Goal: Task Accomplishment & Management: Manage account settings

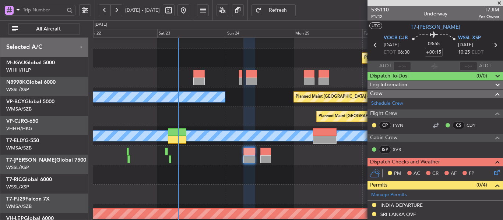
scroll to position [9, 0]
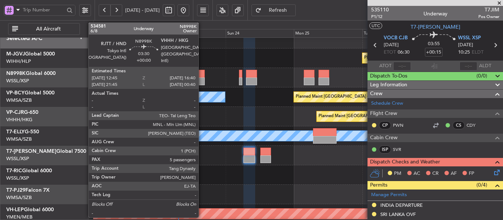
click at [202, 78] on div at bounding box center [198, 82] width 11 height 8
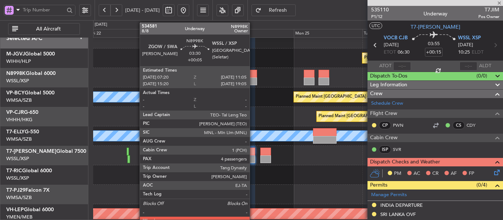
type input "5"
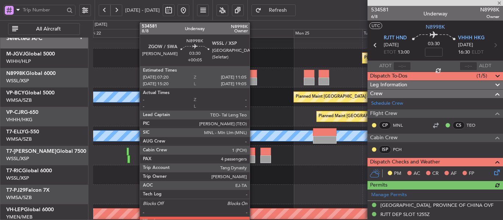
click at [253, 80] on div at bounding box center [251, 82] width 11 height 8
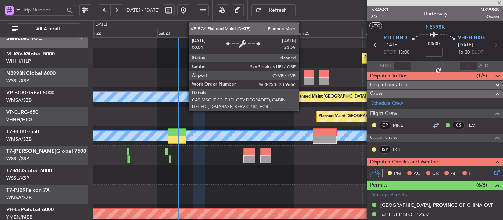
type input "+00:05"
type input "4"
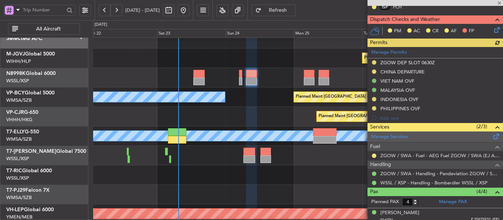
scroll to position [147, 0]
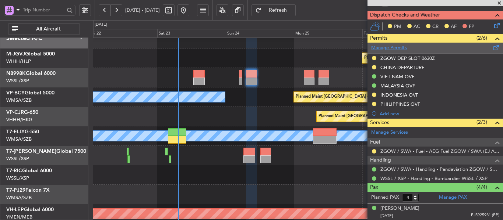
click at [393, 49] on link "Manage Permits" at bounding box center [389, 48] width 36 height 7
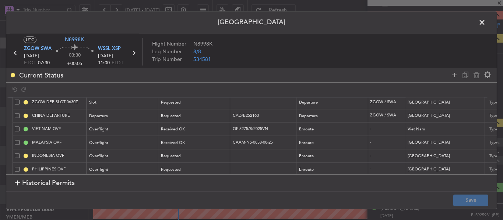
scroll to position [26, 0]
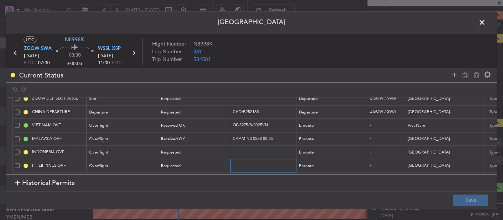
click at [242, 163] on input "text" at bounding box center [264, 166] width 64 height 6
paste input "OPCEN/OP2508339"
type input "OPCEN/OP2508339"
click at [196, 163] on div "Requested" at bounding box center [191, 166] width 61 height 11
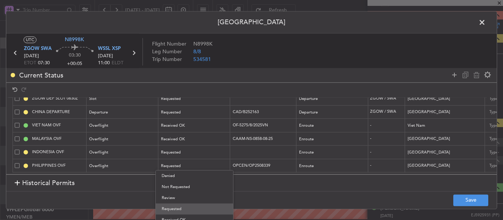
click at [182, 205] on span "Requested" at bounding box center [194, 209] width 65 height 11
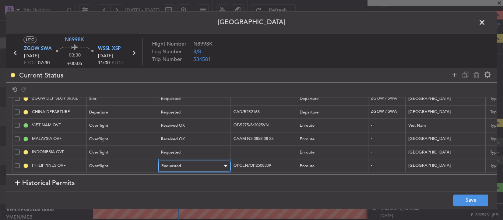
click at [186, 163] on div "Requested" at bounding box center [191, 166] width 61 height 11
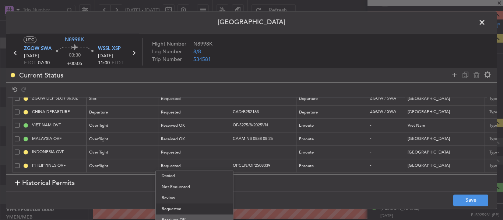
click at [184, 217] on span "Received OK" at bounding box center [194, 220] width 65 height 11
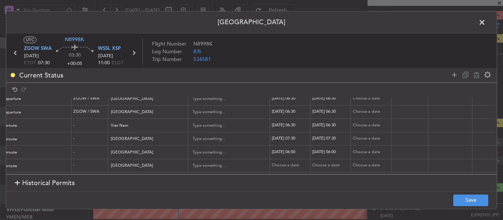
scroll to position [0, 349]
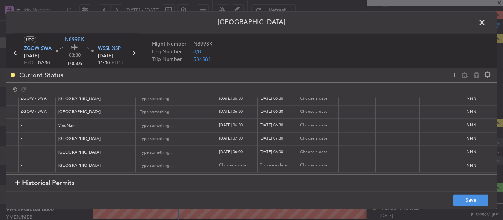
click at [223, 163] on div "Choose a date" at bounding box center [238, 166] width 38 height 6
select select "8"
select select "2025"
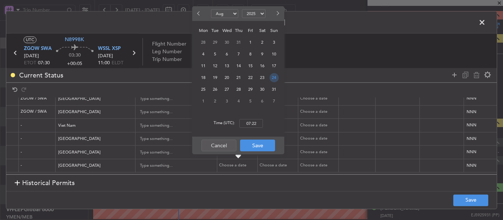
click at [272, 77] on span "24" at bounding box center [273, 77] width 9 height 9
click at [258, 126] on input "00:00" at bounding box center [251, 123] width 24 height 9
type input "07:30"
click at [259, 141] on button "Save" at bounding box center [257, 146] width 35 height 12
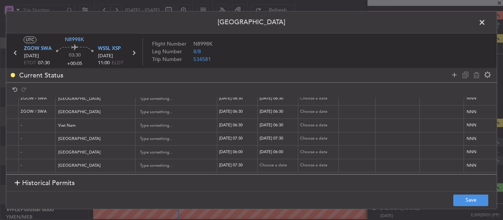
click at [264, 163] on div "Choose a date" at bounding box center [278, 166] width 38 height 6
select select "8"
select select "2025"
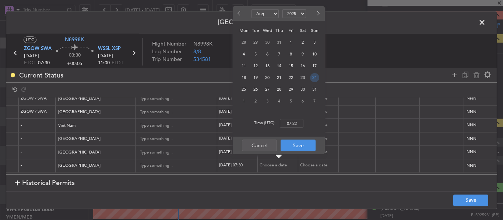
click at [313, 81] on span "24" at bounding box center [314, 77] width 9 height 9
click at [296, 125] on input "00:00" at bounding box center [292, 123] width 24 height 9
type input "07:30"
click at [291, 149] on button "Save" at bounding box center [297, 146] width 35 height 12
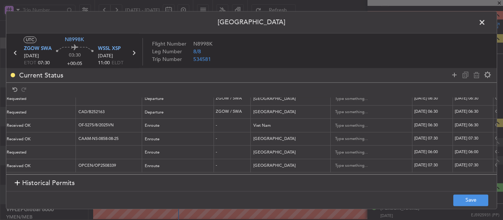
scroll to position [0, 0]
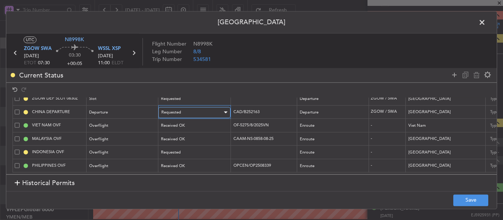
click at [193, 107] on div "Requested" at bounding box center [191, 112] width 61 height 11
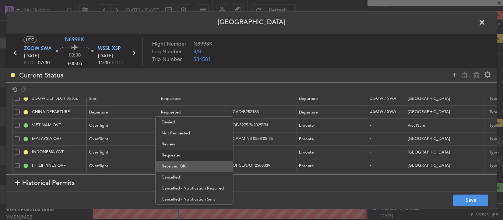
click at [182, 165] on span "Received OK" at bounding box center [194, 166] width 65 height 11
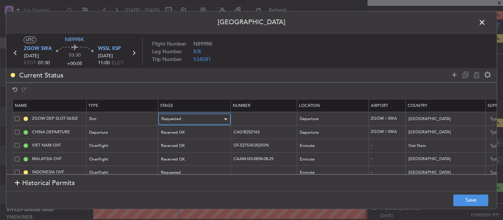
click at [185, 121] on div "Requested" at bounding box center [191, 119] width 61 height 11
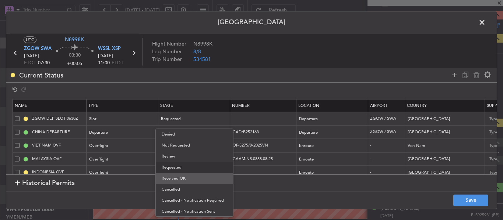
click at [185, 183] on span "Received OK" at bounding box center [194, 178] width 65 height 11
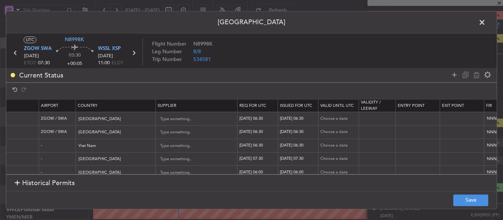
scroll to position [0, 331]
click at [252, 119] on div "[DATE] 06:30" at bounding box center [256, 119] width 38 height 6
select select "8"
select select "2025"
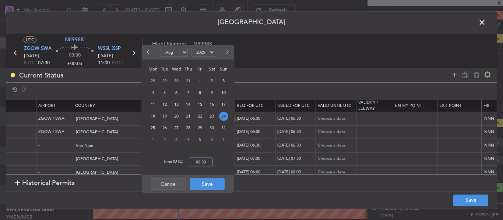
click at [205, 162] on input "06:30" at bounding box center [201, 162] width 24 height 9
type input "07:30"
click at [204, 186] on button "Save" at bounding box center [206, 184] width 35 height 12
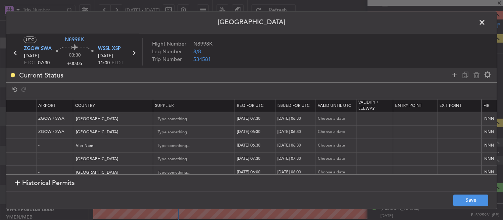
click at [293, 112] on th "Issued For Utc" at bounding box center [295, 106] width 40 height 13
click at [292, 119] on div "[DATE] 06:30" at bounding box center [296, 119] width 38 height 6
select select "8"
select select "2025"
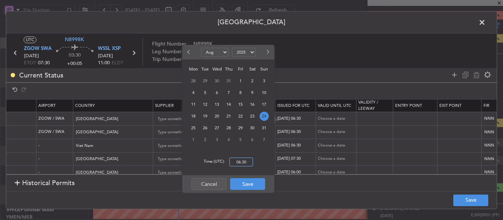
click at [249, 164] on input "06:30" at bounding box center [241, 162] width 24 height 9
type input "07:30"
click at [251, 185] on button "Save" at bounding box center [247, 184] width 35 height 12
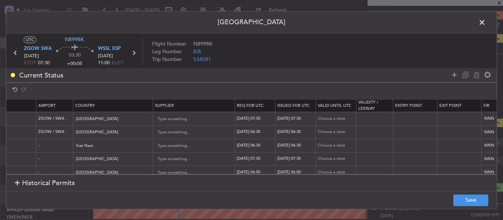
click at [254, 132] on div "[DATE] 06:30" at bounding box center [256, 133] width 38 height 6
select select "8"
select select "2025"
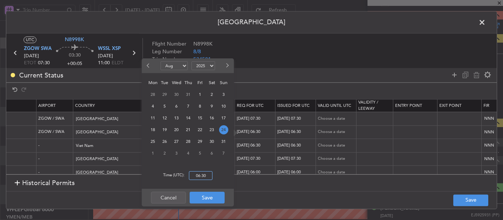
click at [205, 175] on input "06:30" at bounding box center [201, 175] width 24 height 9
type input "07:30"
click at [205, 203] on button "Save" at bounding box center [206, 198] width 35 height 12
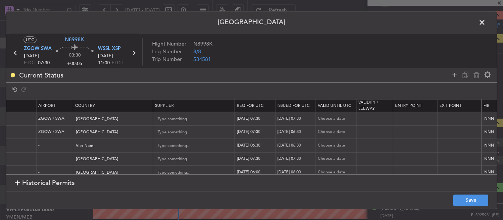
click at [298, 131] on div "[DATE] 06:30" at bounding box center [296, 133] width 38 height 6
select select "8"
select select "2025"
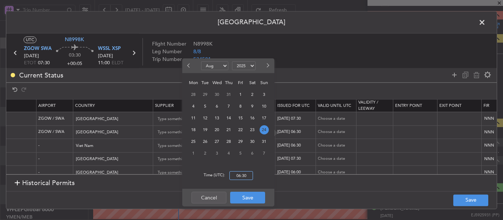
click at [241, 176] on input "06:30" at bounding box center [241, 175] width 24 height 9
type input "07:30"
click at [246, 199] on button "Save" at bounding box center [247, 198] width 35 height 12
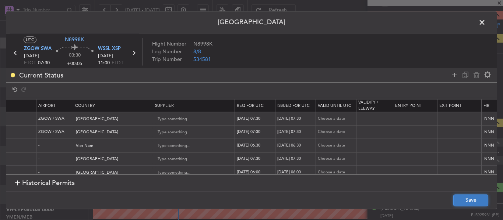
click at [454, 199] on button "Save" at bounding box center [470, 201] width 35 height 12
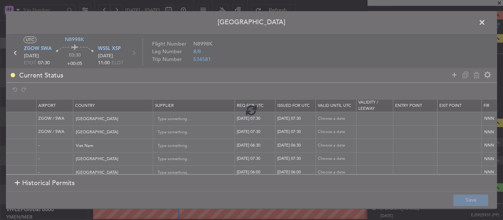
type input "ZGOW DEP SLOT 0730Z"
type input "OPCEN/OP2508339"
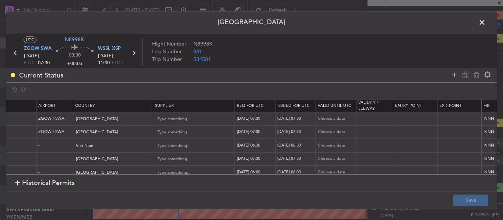
click at [485, 23] on span at bounding box center [485, 24] width 0 height 15
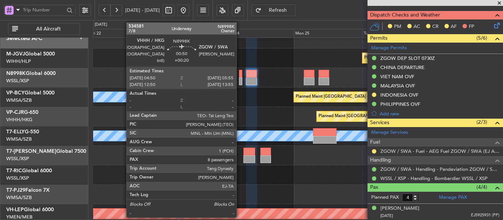
click at [240, 80] on div at bounding box center [240, 82] width 3 height 8
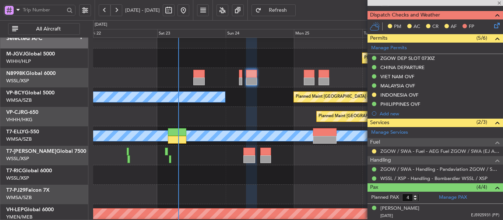
type input "+00:20"
type input "8"
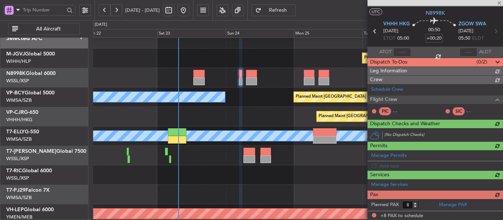
scroll to position [147, 0]
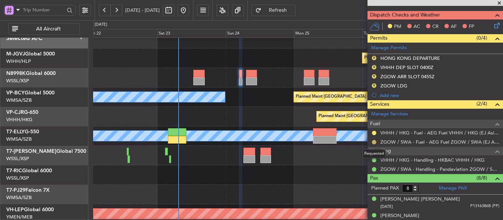
click at [374, 141] on button at bounding box center [374, 142] width 4 height 4
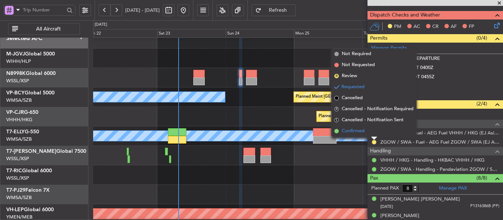
click at [336, 130] on span at bounding box center [336, 131] width 4 height 4
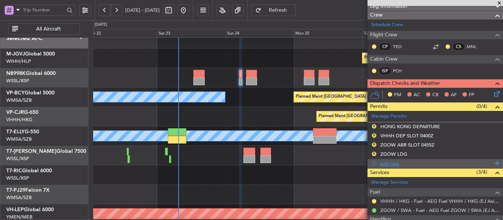
scroll to position [74, 0]
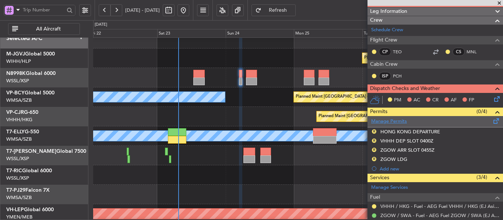
click at [394, 121] on link "Manage Permits" at bounding box center [389, 121] width 36 height 7
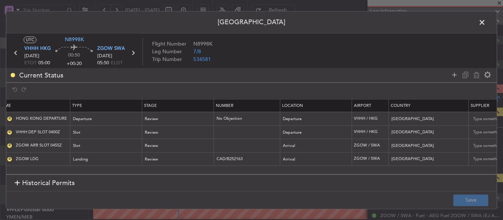
scroll to position [0, 0]
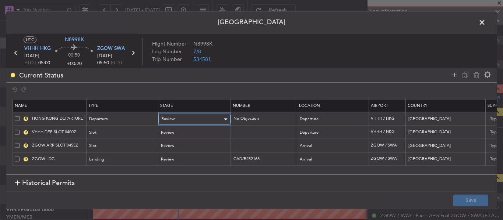
click at [192, 117] on div "Review" at bounding box center [191, 119] width 61 height 11
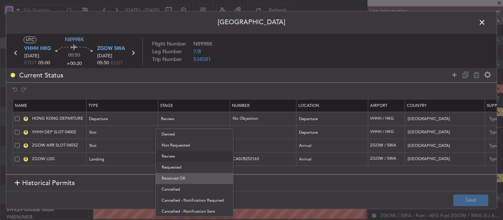
click at [183, 177] on span "Received OK" at bounding box center [194, 178] width 65 height 11
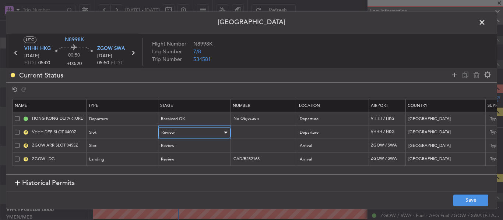
click at [188, 130] on div "Review" at bounding box center [191, 132] width 61 height 11
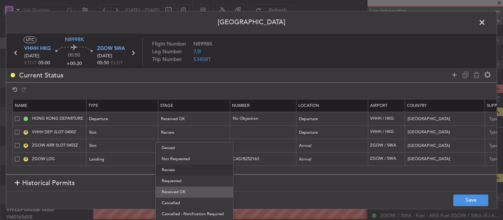
click at [184, 189] on span "Received OK" at bounding box center [194, 192] width 65 height 11
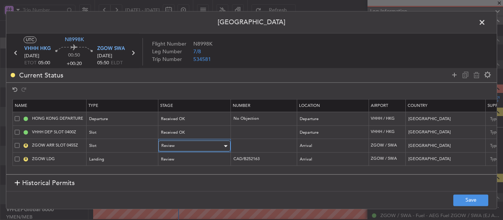
click at [188, 147] on div "Review" at bounding box center [191, 146] width 61 height 11
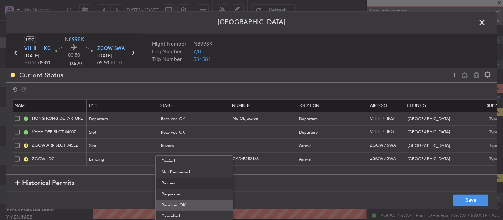
click at [179, 202] on span "Received OK" at bounding box center [194, 205] width 65 height 11
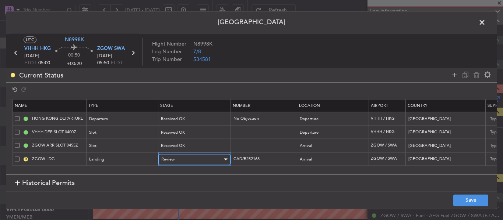
click at [179, 159] on div "Review" at bounding box center [191, 159] width 61 height 11
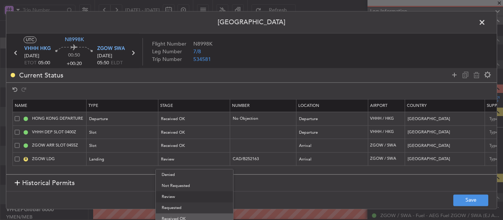
click at [180, 218] on span "Received OK" at bounding box center [194, 219] width 65 height 11
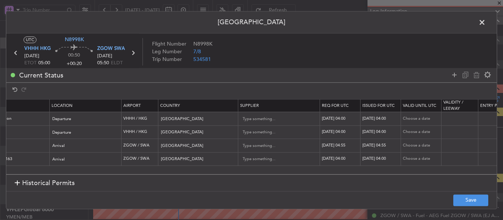
scroll to position [0, 248]
click at [338, 145] on div "[DATE] 04:55" at bounding box center [339, 146] width 38 height 6
select select "8"
select select "2025"
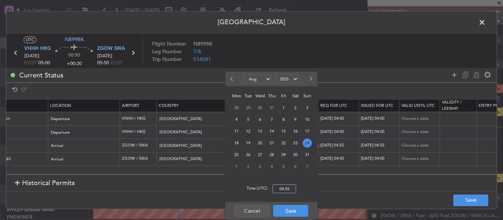
click at [287, 185] on input "04:55" at bounding box center [284, 189] width 24 height 9
type input "05:50"
click at [295, 210] on button "Save" at bounding box center [290, 211] width 35 height 12
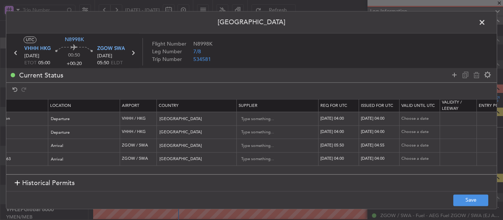
click at [371, 143] on div "[DATE] 04:55" at bounding box center [380, 146] width 38 height 6
select select "8"
select select "2025"
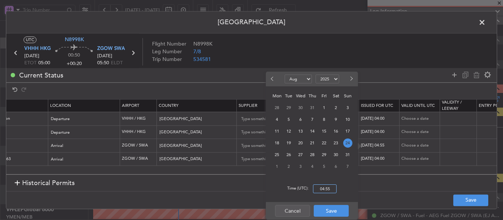
click at [323, 190] on input "04:55" at bounding box center [325, 189] width 24 height 9
type input "05:50"
click at [329, 212] on button "Save" at bounding box center [330, 211] width 35 height 12
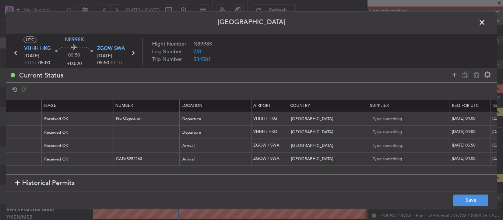
scroll to position [0, 0]
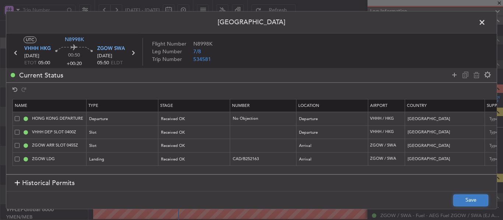
click at [475, 201] on button "Save" at bounding box center [470, 201] width 35 height 12
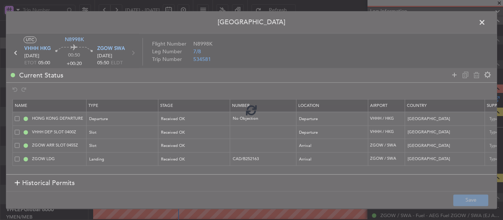
type input "ZGOW ARR SLOT 0550Z"
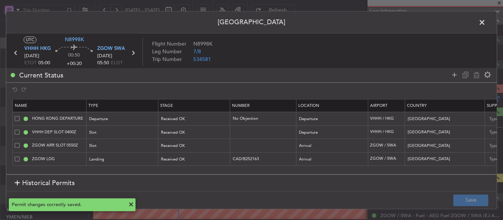
click at [485, 24] on span at bounding box center [485, 24] width 0 height 15
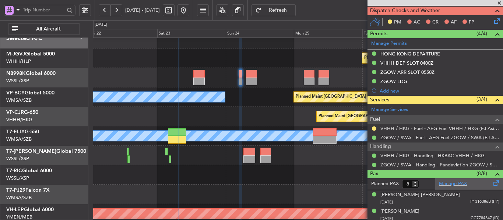
scroll to position [184, 0]
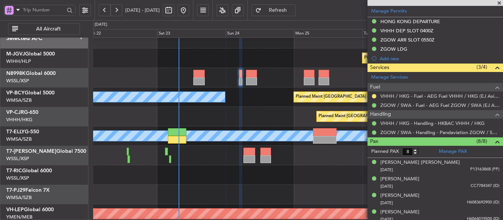
click at [372, 93] on div at bounding box center [374, 96] width 6 height 6
click at [373, 95] on button at bounding box center [374, 96] width 4 height 4
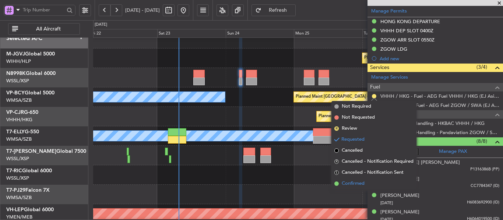
click at [336, 183] on span at bounding box center [336, 184] width 4 height 4
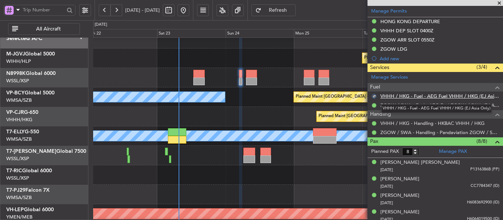
click at [391, 96] on link "VHHH / HKG - Fuel - AEG Fuel VHHH / HKG (EJ Asia Only)" at bounding box center [439, 96] width 119 height 6
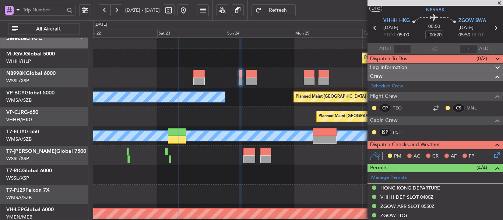
scroll to position [0, 0]
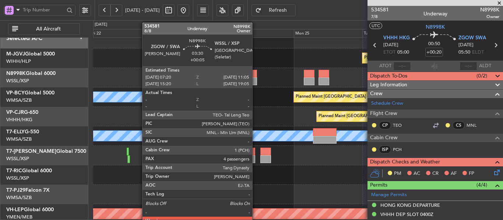
click at [255, 80] on div at bounding box center [251, 82] width 11 height 8
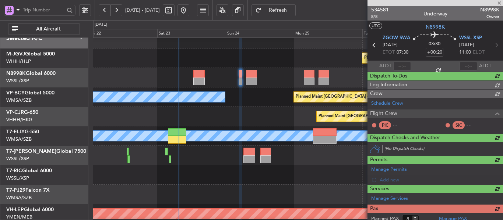
type input "+00:05"
type input "4"
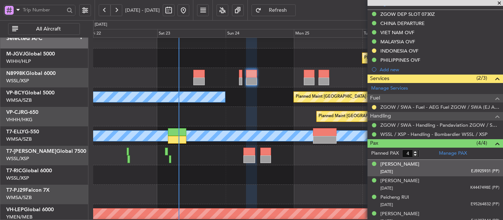
scroll to position [197, 0]
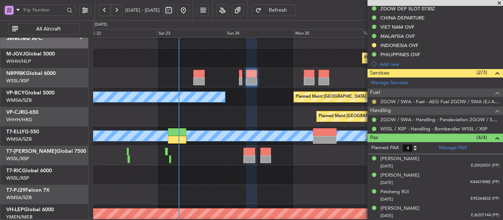
click at [373, 101] on button at bounding box center [374, 102] width 4 height 4
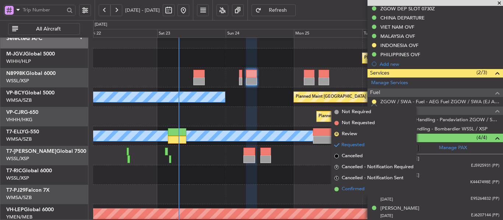
click at [336, 190] on span at bounding box center [336, 189] width 4 height 4
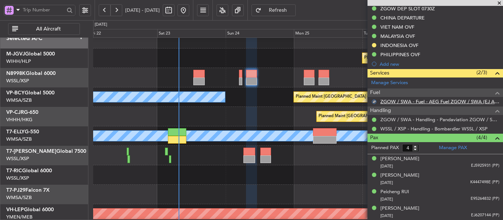
click at [397, 103] on link "ZGOW / SWA - Fuel - AEG Fuel ZGOW / SWA (EJ Asia Only)" at bounding box center [439, 102] width 119 height 6
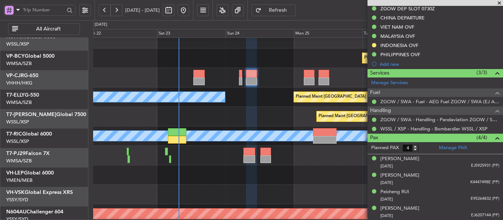
scroll to position [0, 0]
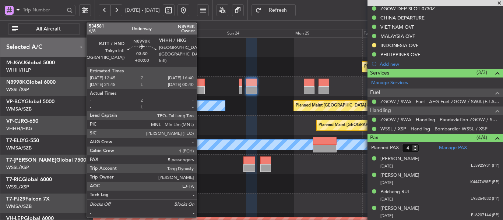
click at [200, 87] on div at bounding box center [198, 90] width 11 height 8
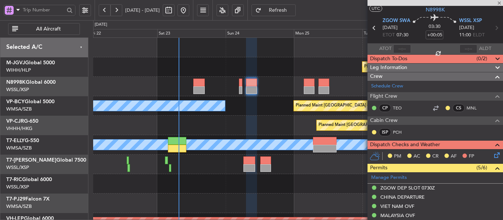
type input "5"
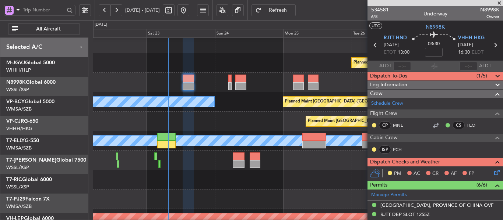
scroll to position [7, 0]
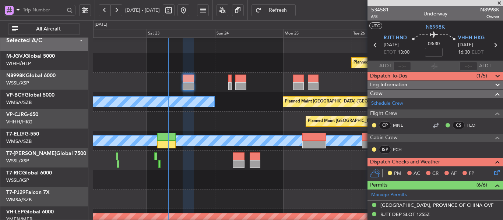
click at [206, 174] on div at bounding box center [297, 179] width 409 height 19
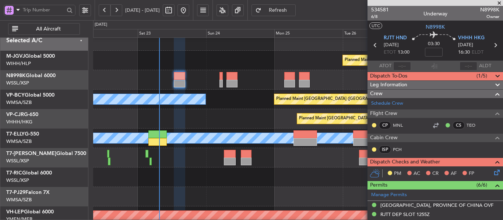
scroll to position [0, 0]
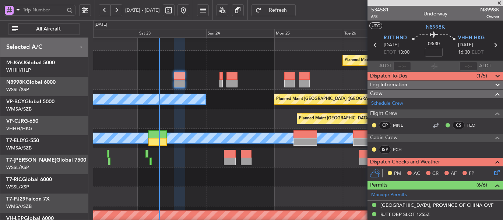
click at [235, 187] on div at bounding box center [297, 177] width 409 height 19
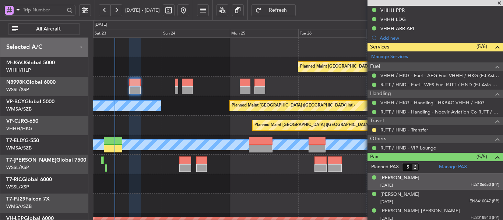
scroll to position [259, 0]
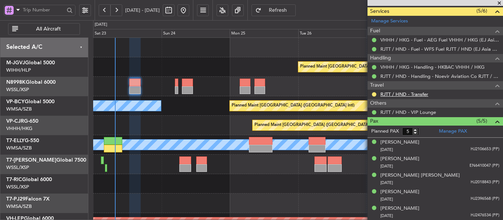
click at [403, 93] on link "RJTT / HND - Transfer" at bounding box center [404, 94] width 48 height 6
click at [134, 92] on div at bounding box center [134, 90] width 11 height 8
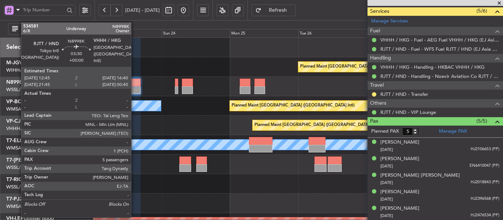
click at [134, 92] on div at bounding box center [134, 90] width 11 height 8
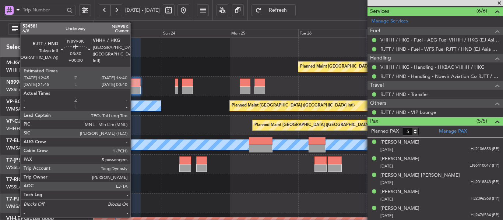
click at [134, 85] on div at bounding box center [134, 83] width 11 height 8
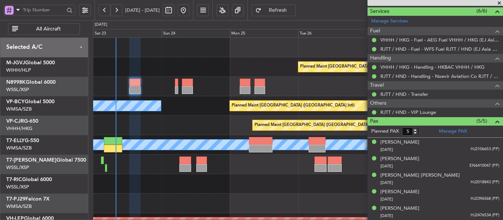
type input "[PERSON_NAME] (LEU)"
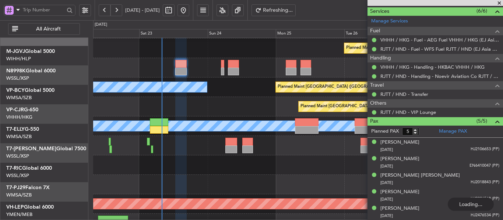
scroll to position [19, 0]
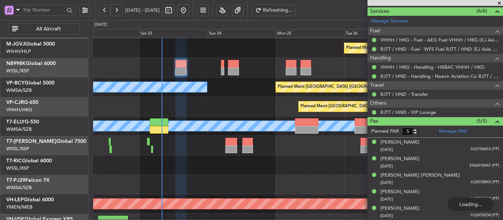
click at [209, 139] on div at bounding box center [297, 145] width 409 height 19
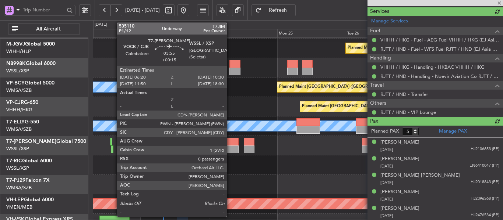
click at [230, 144] on div at bounding box center [233, 142] width 12 height 8
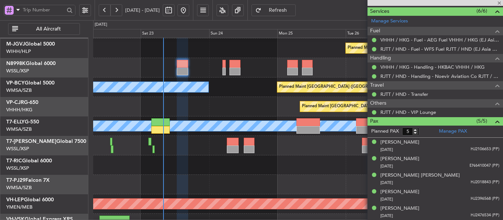
type input "[PERSON_NAME] (LEU)"
type input "+00:15"
type input "0"
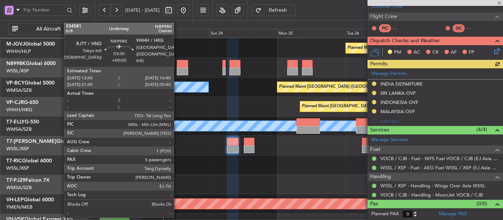
scroll to position [121, 0]
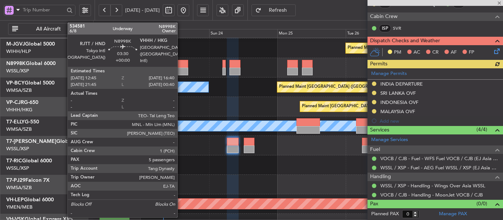
click at [181, 70] on div at bounding box center [182, 72] width 11 height 8
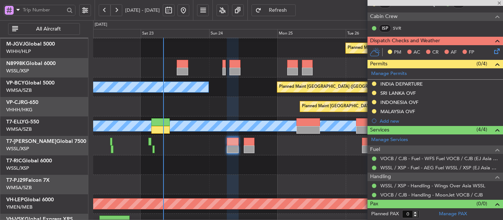
type input "5"
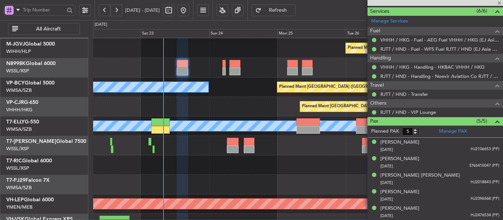
type input "[PERSON_NAME] (LEU)"
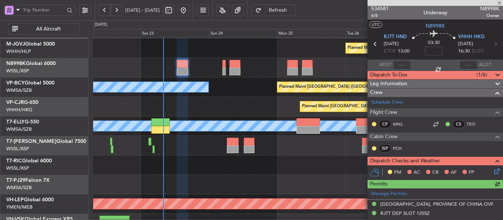
scroll to position [0, 0]
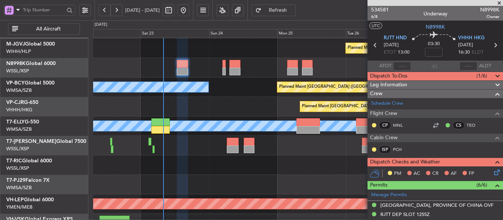
click at [389, 77] on span "Dispatch To-Dos" at bounding box center [388, 76] width 37 height 8
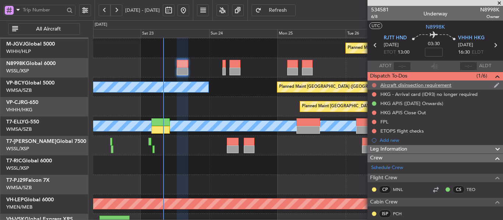
click at [373, 84] on button at bounding box center [374, 85] width 4 height 4
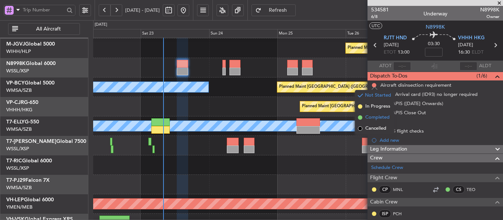
click at [359, 118] on span at bounding box center [360, 118] width 4 height 4
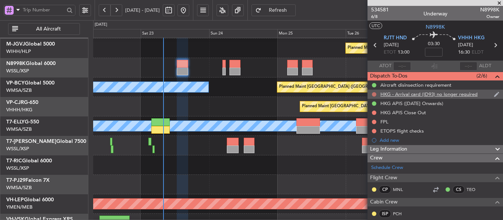
click at [372, 95] on button at bounding box center [374, 94] width 4 height 4
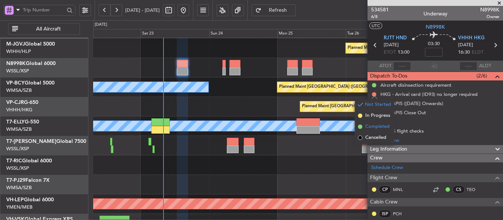
click at [360, 129] on span at bounding box center [360, 127] width 4 height 4
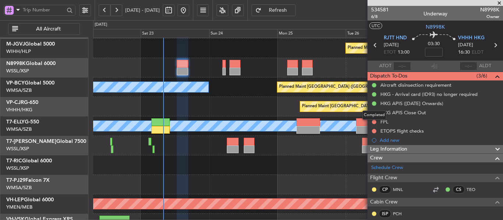
click at [372, 114] on div "Completed" at bounding box center [374, 115] width 24 height 9
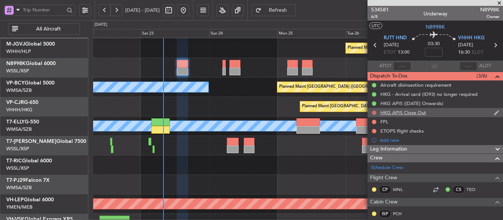
click at [373, 112] on button at bounding box center [374, 113] width 4 height 4
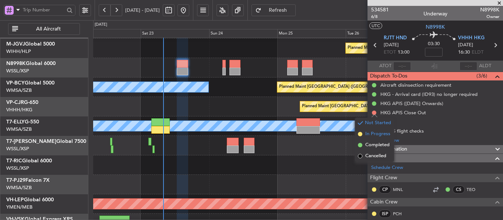
click at [360, 134] on span at bounding box center [360, 134] width 4 height 4
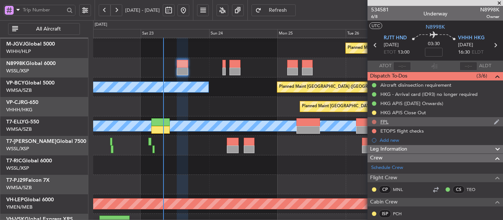
click at [372, 122] on button at bounding box center [374, 122] width 4 height 4
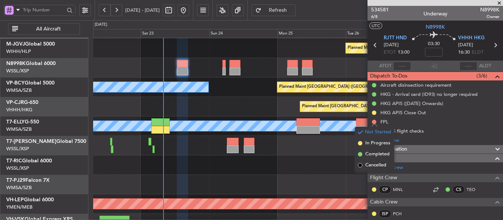
click at [361, 156] on li "Completed" at bounding box center [374, 154] width 39 height 11
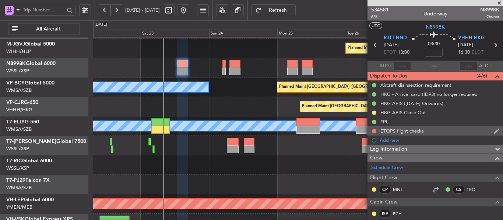
click at [371, 131] on div at bounding box center [374, 131] width 6 height 6
click at [373, 131] on button at bounding box center [374, 131] width 4 height 4
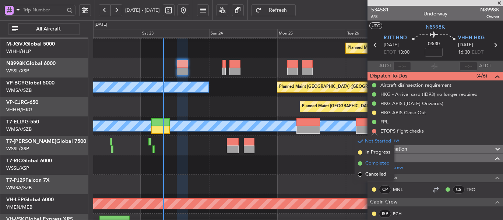
click at [359, 163] on span at bounding box center [360, 164] width 4 height 4
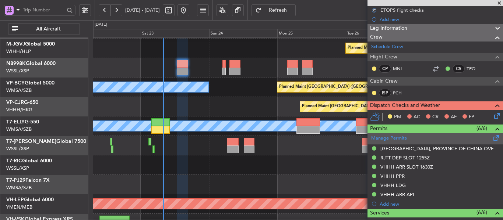
scroll to position [147, 0]
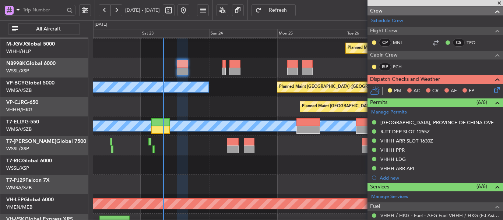
click at [492, 89] on icon at bounding box center [495, 89] width 6 height 6
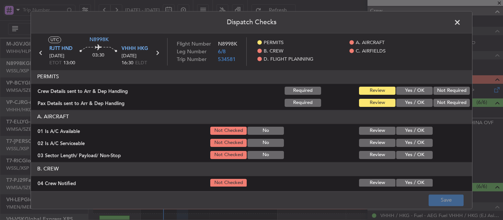
drag, startPoint x: 414, startPoint y: 88, endPoint x: 408, endPoint y: 100, distance: 13.5
click at [414, 88] on button "Yes / OK" at bounding box center [414, 91] width 36 height 8
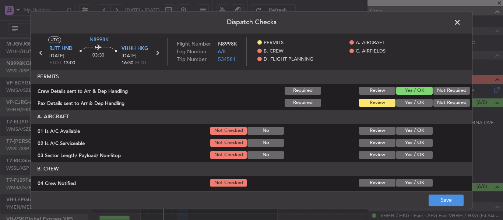
click at [404, 105] on button "Yes / OK" at bounding box center [414, 103] width 36 height 8
drag, startPoint x: 403, startPoint y: 126, endPoint x: 403, endPoint y: 134, distance: 7.7
click at [403, 128] on div "Yes / OK" at bounding box center [413, 131] width 37 height 10
click at [403, 134] on button "Yes / OK" at bounding box center [414, 131] width 36 height 8
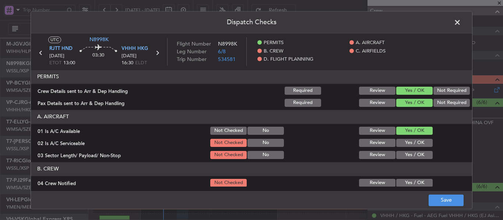
drag, startPoint x: 403, startPoint y: 144, endPoint x: 403, endPoint y: 149, distance: 4.8
click at [402, 144] on button "Yes / OK" at bounding box center [414, 143] width 36 height 8
click at [404, 153] on button "Yes / OK" at bounding box center [414, 155] width 36 height 8
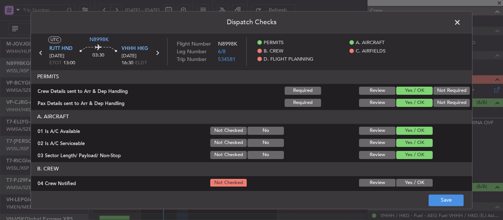
scroll to position [74, 0]
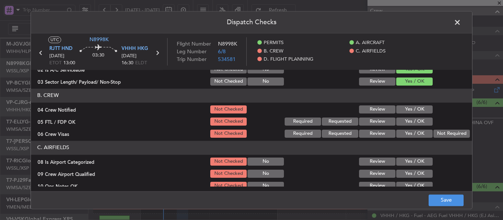
click at [404, 110] on button "Yes / OK" at bounding box center [414, 110] width 36 height 8
drag, startPoint x: 404, startPoint y: 118, endPoint x: 404, endPoint y: 125, distance: 6.6
click at [404, 119] on button "Yes / OK" at bounding box center [414, 122] width 36 height 8
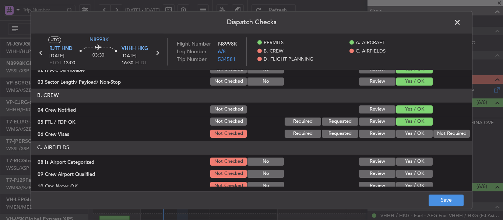
click at [405, 131] on button "Yes / OK" at bounding box center [414, 134] width 36 height 8
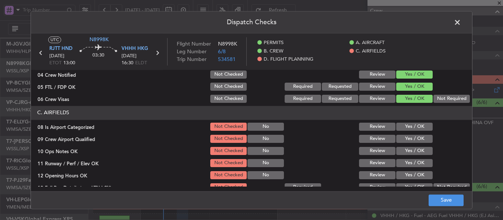
scroll to position [147, 0]
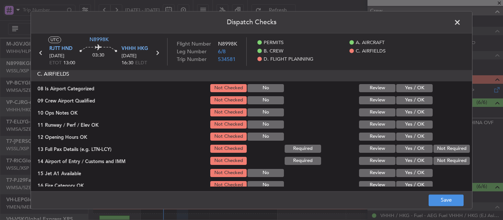
click at [407, 93] on div "Yes / OK" at bounding box center [413, 88] width 37 height 10
click at [406, 92] on button "Yes / OK" at bounding box center [414, 88] width 36 height 8
click at [403, 106] on section "C. AIRFIELDS 08 Is Airport Categorized Not Checked No Review Yes / OK 09 Crew A…" at bounding box center [251, 165] width 441 height 196
click at [401, 116] on button "Yes / OK" at bounding box center [414, 113] width 36 height 8
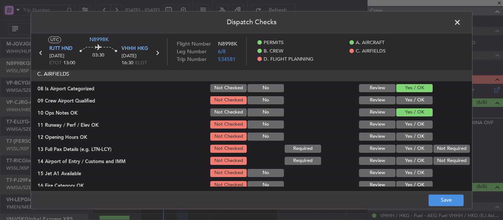
drag, startPoint x: 403, startPoint y: 103, endPoint x: 405, endPoint y: 129, distance: 26.2
click at [403, 104] on button "Yes / OK" at bounding box center [414, 100] width 36 height 8
click at [405, 130] on div "Yes / OK" at bounding box center [413, 125] width 37 height 10
click at [402, 126] on button "Yes / OK" at bounding box center [414, 125] width 36 height 8
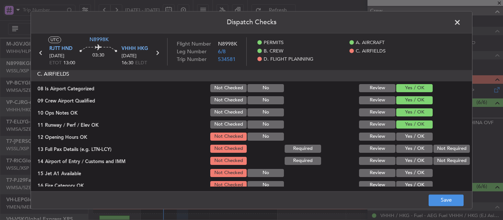
drag, startPoint x: 402, startPoint y: 134, endPoint x: 405, endPoint y: 147, distance: 13.6
click at [402, 134] on button "Yes / OK" at bounding box center [414, 137] width 36 height 8
drag, startPoint x: 405, startPoint y: 147, endPoint x: 405, endPoint y: 151, distance: 4.4
click at [405, 149] on button "Yes / OK" at bounding box center [414, 149] width 36 height 8
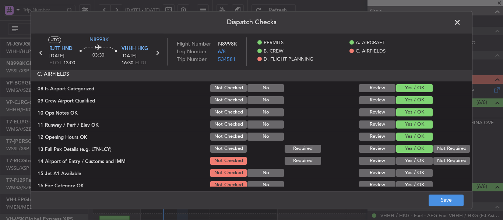
drag, startPoint x: 405, startPoint y: 155, endPoint x: 406, endPoint y: 163, distance: 8.5
click at [405, 156] on section "C. AIRFIELDS 08 Is Airport Categorized Not Checked No Review Yes / OK 09 Crew A…" at bounding box center [251, 165] width 441 height 196
drag, startPoint x: 406, startPoint y: 168, endPoint x: 405, endPoint y: 174, distance: 6.0
click at [405, 169] on div "Yes / OK" at bounding box center [413, 173] width 37 height 10
drag, startPoint x: 404, startPoint y: 178, endPoint x: 403, endPoint y: 171, distance: 6.4
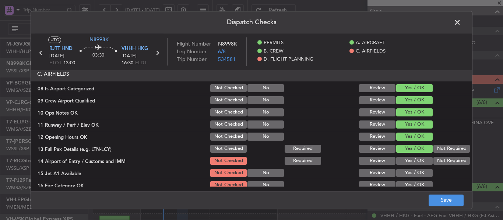
click at [404, 178] on div "Yes / OK" at bounding box center [413, 173] width 37 height 10
click at [402, 162] on button "Yes / OK" at bounding box center [414, 161] width 36 height 8
drag, startPoint x: 402, startPoint y: 171, endPoint x: 402, endPoint y: 185, distance: 13.6
click at [402, 174] on button "Yes / OK" at bounding box center [414, 173] width 36 height 8
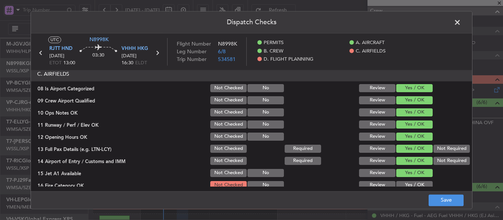
click at [402, 185] on button "Yes / OK" at bounding box center [414, 185] width 36 height 8
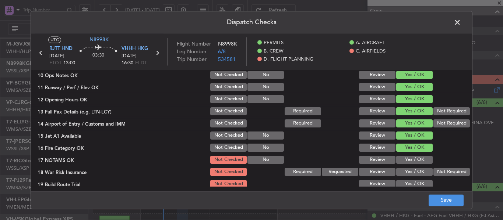
scroll to position [221, 0]
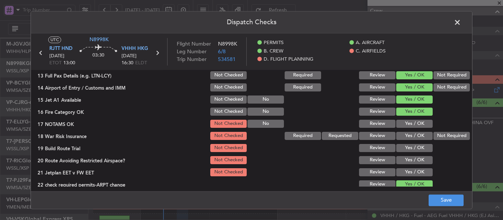
click at [408, 124] on button "Yes / OK" at bounding box center [414, 124] width 36 height 8
drag, startPoint x: 432, startPoint y: 129, endPoint x: 431, endPoint y: 136, distance: 7.1
click at [433, 129] on div at bounding box center [450, 124] width 37 height 10
click at [433, 136] on button "Not Required" at bounding box center [451, 136] width 36 height 8
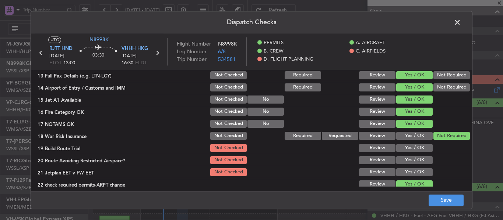
drag, startPoint x: 404, startPoint y: 149, endPoint x: 404, endPoint y: 160, distance: 11.1
click at [404, 150] on button "Yes / OK" at bounding box center [414, 148] width 36 height 8
drag, startPoint x: 404, startPoint y: 160, endPoint x: 405, endPoint y: 165, distance: 4.9
click at [404, 162] on button "Yes / OK" at bounding box center [414, 160] width 36 height 8
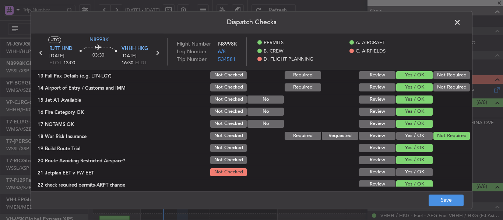
click at [406, 175] on button "Yes / OK" at bounding box center [414, 172] width 36 height 8
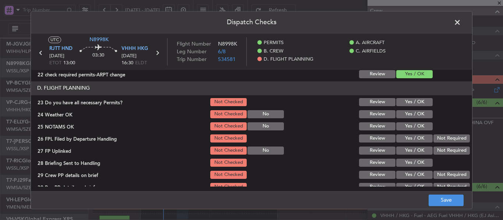
click at [405, 105] on button "Yes / OK" at bounding box center [414, 102] width 36 height 8
drag, startPoint x: 404, startPoint y: 111, endPoint x: 404, endPoint y: 116, distance: 5.5
click at [404, 111] on div "Yes / OK" at bounding box center [413, 114] width 37 height 10
drag, startPoint x: 404, startPoint y: 116, endPoint x: 404, endPoint y: 122, distance: 5.5
click at [404, 118] on button "Yes / OK" at bounding box center [414, 114] width 36 height 8
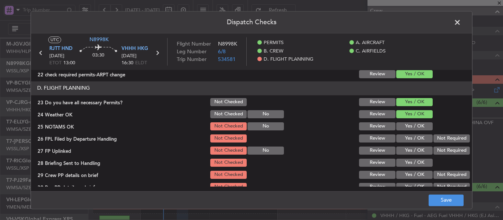
drag, startPoint x: 404, startPoint y: 122, endPoint x: 403, endPoint y: 128, distance: 6.3
click at [403, 128] on section "D. FLIGHT PLANNING 23 Do you have all necessary Permits? Not Checked Review Yes…" at bounding box center [251, 136] width 441 height 111
drag, startPoint x: 403, startPoint y: 128, endPoint x: 404, endPoint y: 138, distance: 10.0
click at [403, 129] on button "Yes / OK" at bounding box center [414, 127] width 36 height 8
drag, startPoint x: 404, startPoint y: 138, endPoint x: 405, endPoint y: 142, distance: 4.6
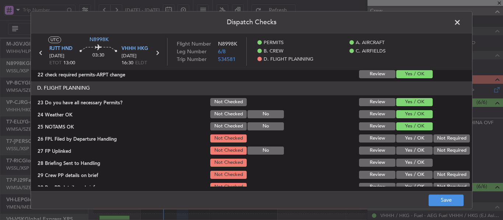
click at [404, 139] on button "Yes / OK" at bounding box center [414, 139] width 36 height 8
click at [405, 146] on section "D. FLIGHT PLANNING 23 Do you have all necessary Permits? Not Checked Review Yes…" at bounding box center [251, 136] width 441 height 111
drag, startPoint x: 405, startPoint y: 151, endPoint x: 404, endPoint y: 162, distance: 10.4
click at [404, 152] on button "Yes / OK" at bounding box center [414, 151] width 36 height 8
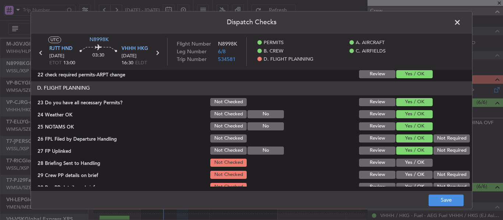
drag, startPoint x: 404, startPoint y: 162, endPoint x: 404, endPoint y: 167, distance: 5.9
click at [404, 162] on button "Yes / OK" at bounding box center [414, 163] width 36 height 8
click at [403, 172] on div "Yes / OK" at bounding box center [413, 175] width 37 height 10
click at [402, 178] on button "Yes / OK" at bounding box center [414, 175] width 36 height 8
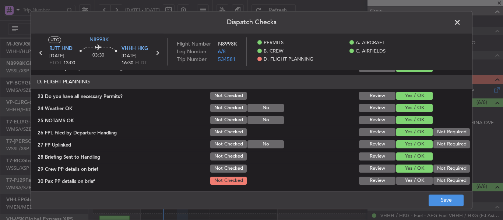
scroll to position [339, 0]
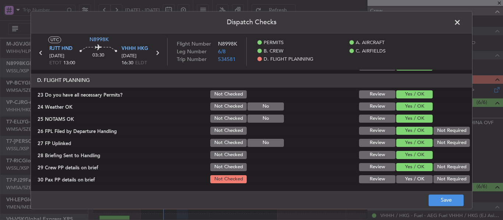
drag, startPoint x: 403, startPoint y: 175, endPoint x: 428, endPoint y: 194, distance: 31.1
click at [403, 175] on button "Yes / OK" at bounding box center [414, 179] width 36 height 8
click at [433, 198] on button "Save" at bounding box center [445, 201] width 35 height 12
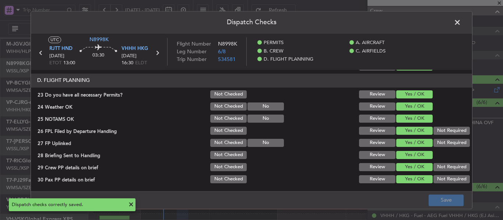
click at [461, 20] on span at bounding box center [461, 24] width 0 height 15
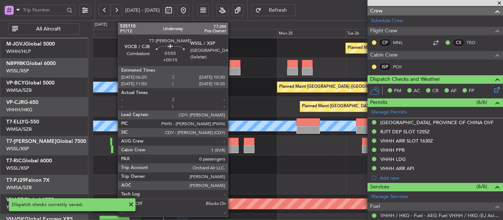
click at [231, 145] on div at bounding box center [233, 142] width 12 height 8
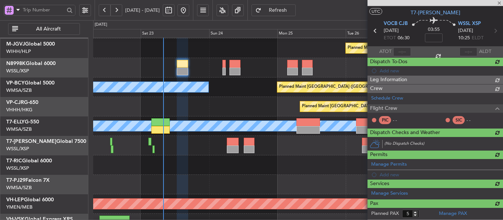
type input "+00:15"
type input "0"
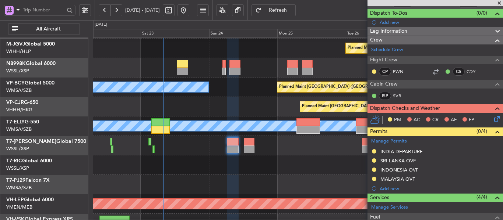
scroll to position [0, 0]
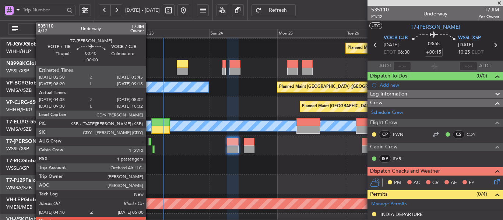
click at [149, 142] on div at bounding box center [149, 142] width 3 height 8
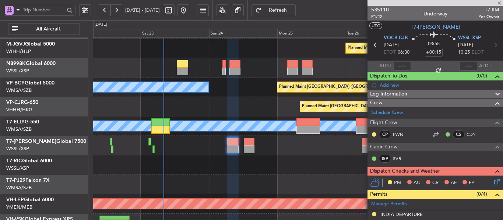
click at [149, 142] on div at bounding box center [149, 142] width 3 height 8
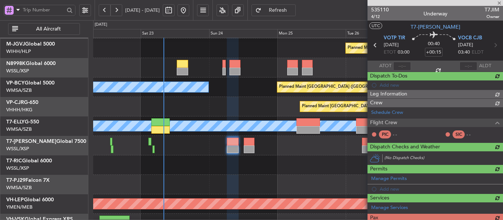
type input "04:18"
type input "04:57"
type input "1"
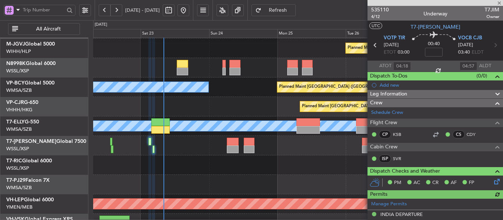
type input "[PERSON_NAME] (BTA)"
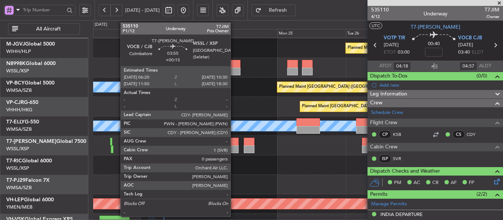
click at [234, 146] on div at bounding box center [233, 150] width 12 height 8
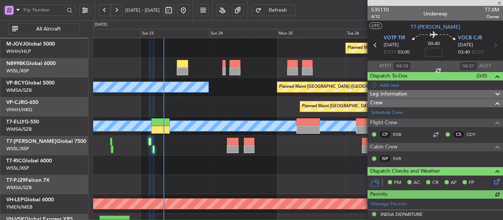
type input "[PERSON_NAME] (BTA)"
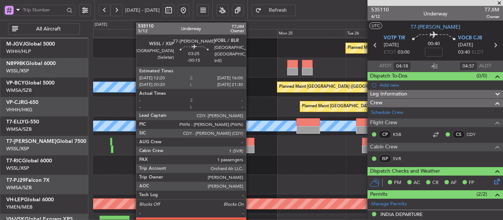
click at [249, 146] on div at bounding box center [249, 150] width 11 height 8
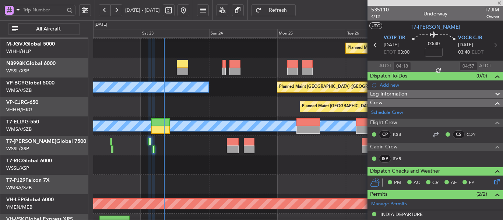
type input "-00:15"
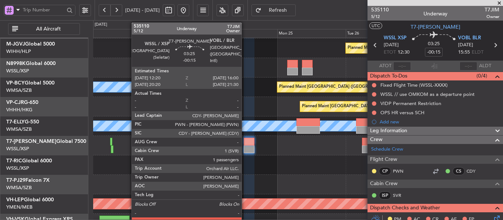
click at [245, 141] on div at bounding box center [249, 142] width 11 height 8
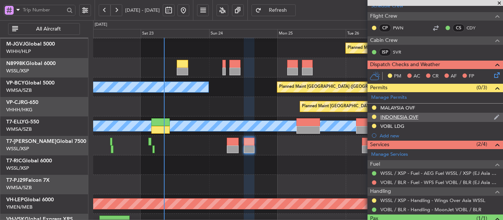
scroll to position [147, 0]
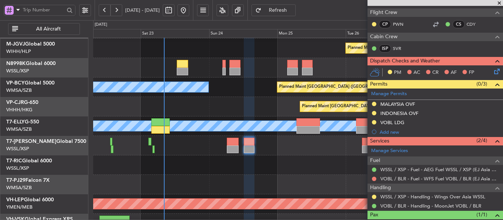
click at [370, 198] on div "WSSL / XSP - Handling - Wings Over Asia WSSL" at bounding box center [434, 196] width 135 height 9
click at [372, 196] on button at bounding box center [374, 197] width 4 height 4
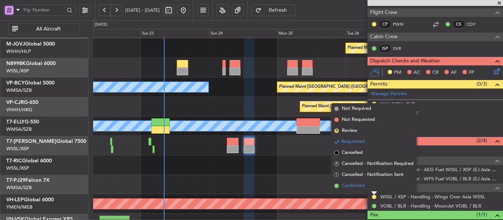
click at [338, 187] on span at bounding box center [336, 186] width 4 height 4
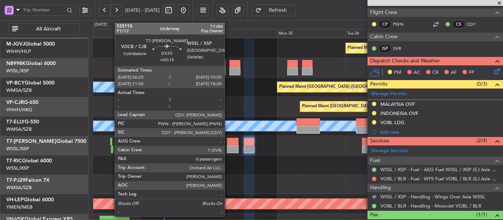
click at [228, 141] on div at bounding box center [233, 142] width 12 height 8
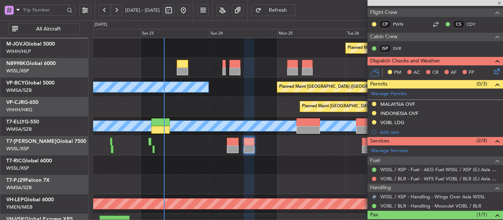
type input "+00:15"
type input "0"
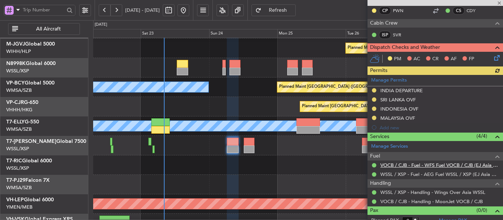
scroll to position [131, 0]
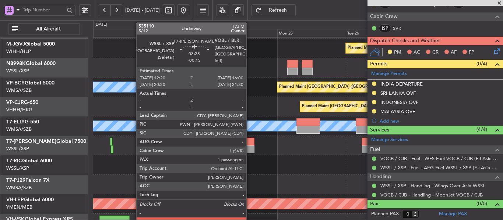
click at [248, 148] on div at bounding box center [249, 150] width 11 height 8
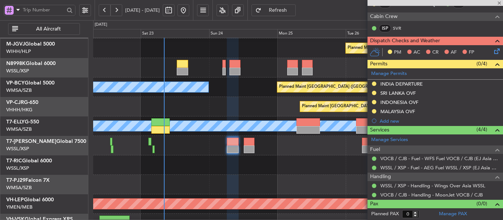
type input "-00:15"
type input "1"
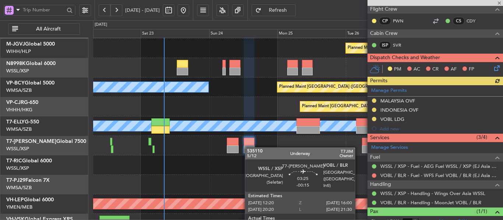
scroll to position [167, 0]
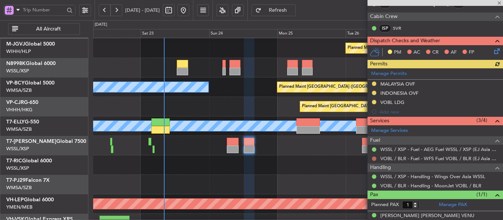
click at [374, 159] on button at bounding box center [374, 159] width 4 height 4
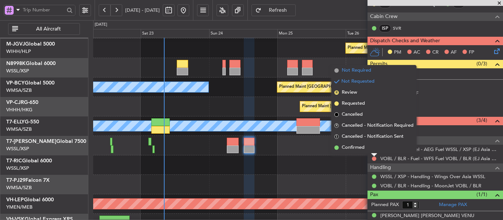
click at [335, 70] on span at bounding box center [336, 70] width 4 height 4
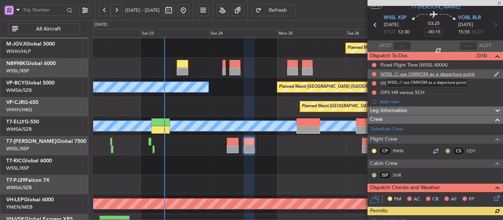
scroll to position [0, 0]
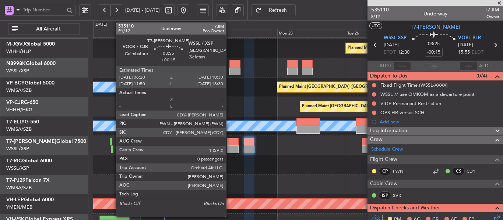
click at [234, 147] on div at bounding box center [233, 150] width 12 height 8
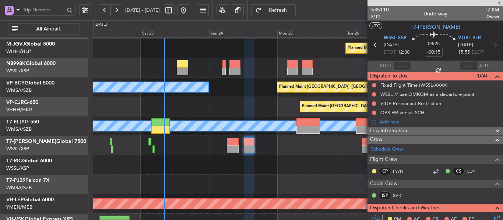
type input "+00:15"
type input "0"
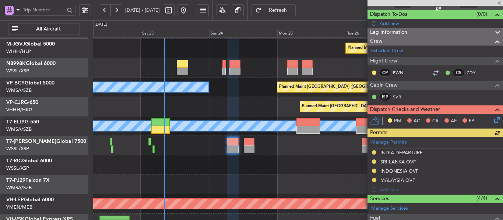
scroll to position [74, 0]
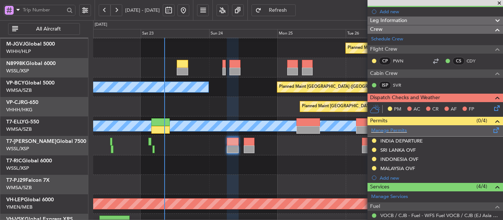
click at [390, 134] on div "Manage Permits" at bounding box center [434, 130] width 135 height 11
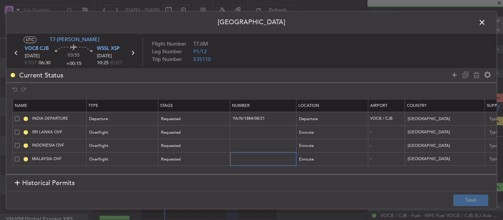
click at [234, 159] on input "text" at bounding box center [264, 159] width 64 height 6
paste input "CAAM-NS-0937-08-25"
type input "CAAM-NS-0937-08-25"
click at [184, 159] on div "Requested" at bounding box center [191, 159] width 61 height 11
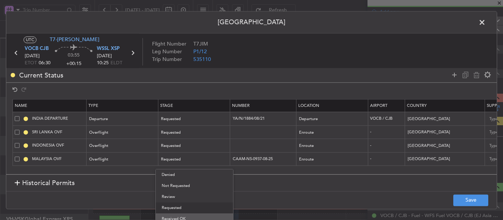
click at [178, 214] on span "Received OK" at bounding box center [194, 219] width 65 height 11
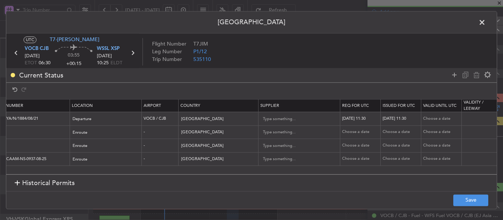
scroll to position [0, 241]
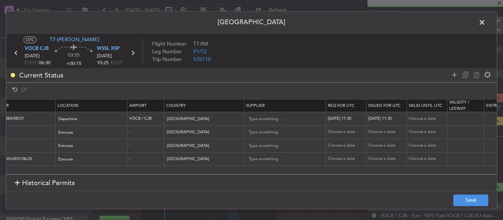
click at [340, 162] on div "Choose a date" at bounding box center [346, 159] width 38 height 6
select select "8"
select select "2025"
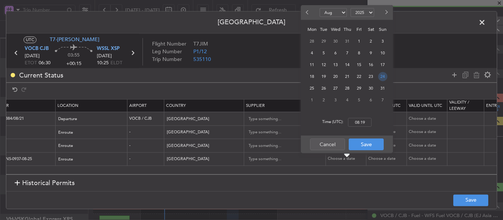
click at [380, 78] on span "24" at bounding box center [382, 76] width 9 height 9
click at [355, 121] on input "00:00" at bounding box center [360, 122] width 24 height 9
type input "06:30"
click at [363, 141] on button "Save" at bounding box center [365, 145] width 35 height 12
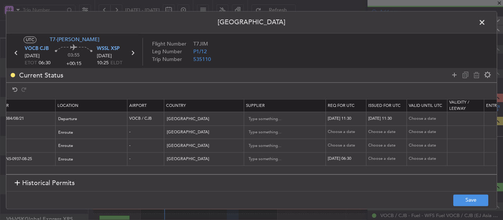
click at [379, 157] on div "Choose a date" at bounding box center [387, 159] width 38 height 6
select select "8"
select select "2025"
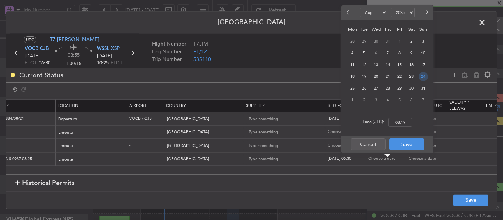
click at [422, 78] on span "24" at bounding box center [422, 76] width 9 height 9
click at [403, 125] on input "00:00" at bounding box center [400, 122] width 24 height 9
type input "06:30"
click at [402, 146] on button "Save" at bounding box center [406, 145] width 35 height 12
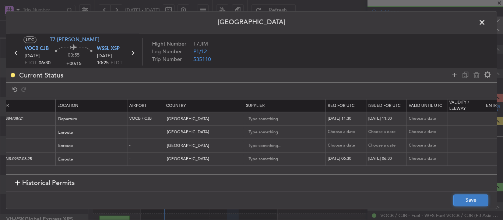
click at [463, 196] on button "Save" at bounding box center [470, 201] width 35 height 12
click at [134, 52] on icon at bounding box center [133, 53] width 10 height 10
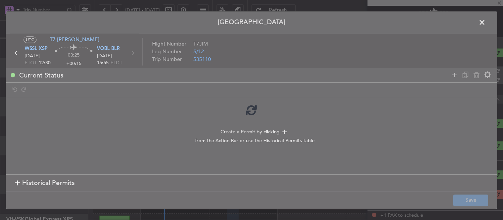
type input "-00:15"
type input "1"
type input "-00:15"
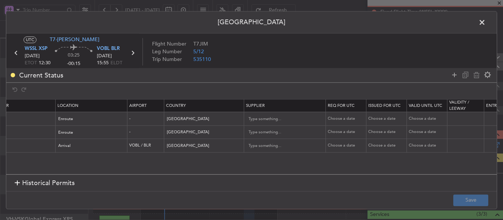
scroll to position [0, 0]
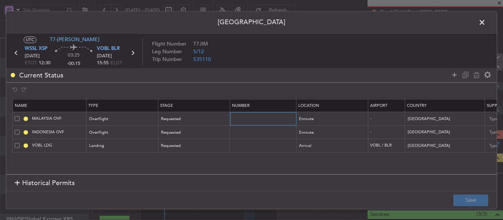
click at [251, 119] on input "text" at bounding box center [264, 119] width 64 height 6
paste input "CAAM-NS-0937-08-25"
type input "CAAM-NS-0937-08-25"
click at [215, 121] on div "Requested" at bounding box center [191, 119] width 61 height 11
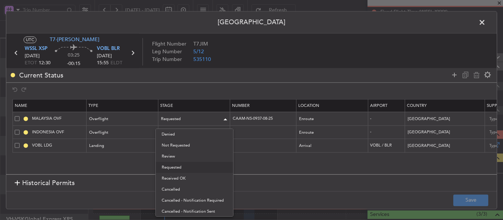
click at [215, 121] on div at bounding box center [251, 110] width 503 height 220
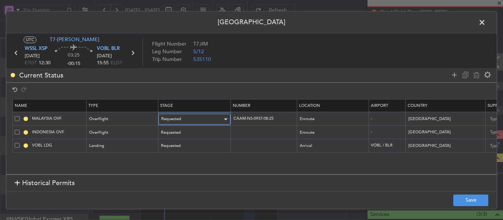
click at [204, 120] on div "Requested" at bounding box center [191, 119] width 61 height 11
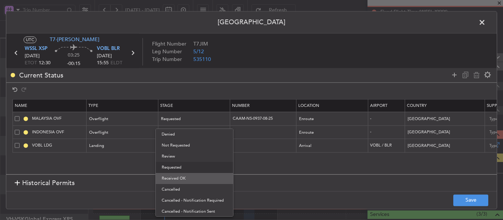
click at [194, 180] on span "Received OK" at bounding box center [194, 178] width 65 height 11
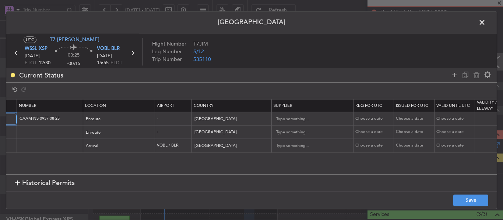
scroll to position [0, 218]
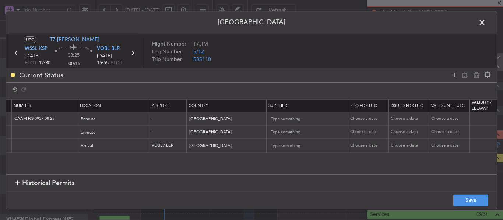
click at [356, 118] on div "Choose a date" at bounding box center [369, 119] width 38 height 6
select select "8"
select select "2025"
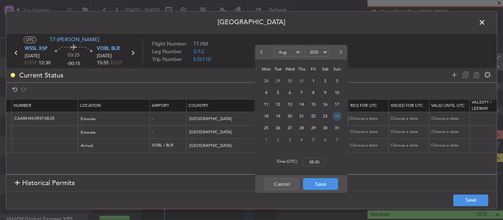
click at [335, 117] on span "24" at bounding box center [336, 116] width 9 height 9
click at [313, 160] on input "00:00" at bounding box center [314, 162] width 24 height 9
click at [316, 150] on div "Time (UTC): 00:00" at bounding box center [301, 162] width 92 height 26
click at [313, 164] on input "00:00" at bounding box center [314, 162] width 24 height 9
type input "12:30"
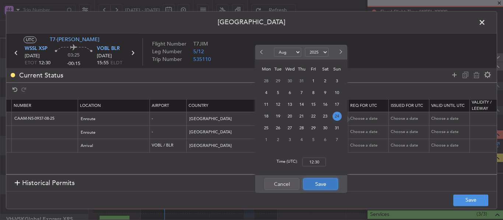
click at [315, 185] on button "Save" at bounding box center [320, 184] width 35 height 12
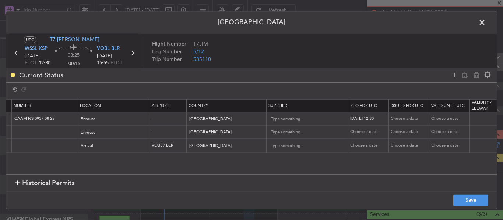
click at [395, 121] on div "Choose a date" at bounding box center [409, 119] width 38 height 6
select select "8"
select select "2025"
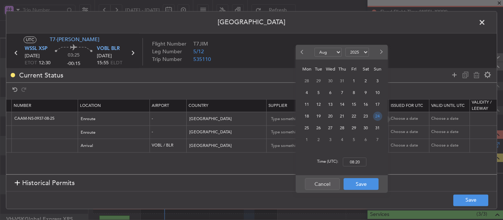
click at [378, 118] on span "24" at bounding box center [377, 116] width 9 height 9
click at [355, 160] on input "00:00" at bounding box center [355, 162] width 24 height 9
type input "12:30"
click at [356, 180] on button "Save" at bounding box center [360, 184] width 35 height 12
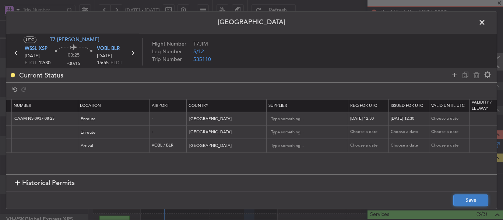
click at [459, 201] on button "Save" at bounding box center [470, 201] width 35 height 12
click at [485, 25] on span at bounding box center [485, 24] width 0 height 15
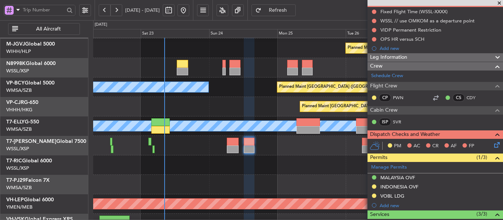
click at [497, 3] on span at bounding box center [498, 3] width 7 height 7
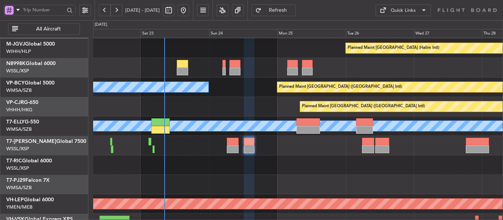
type input "0"
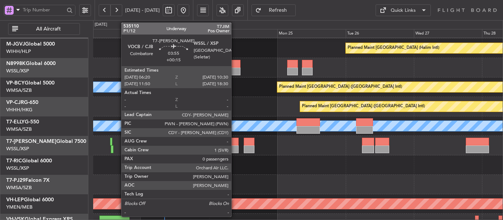
click at [233, 142] on div at bounding box center [233, 142] width 12 height 8
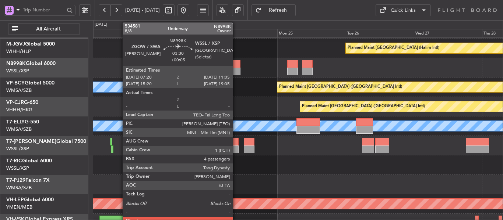
click at [236, 70] on div at bounding box center [234, 72] width 11 height 8
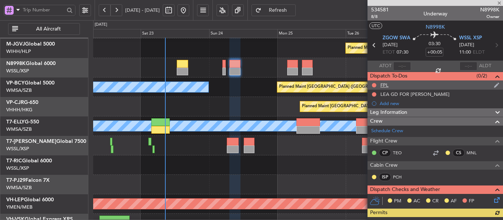
click at [389, 82] on div "FPL" at bounding box center [434, 85] width 135 height 9
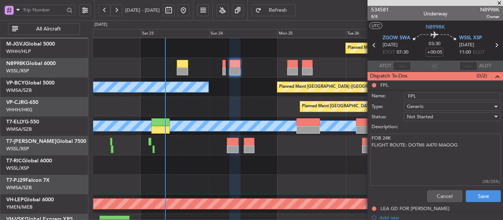
click at [388, 139] on textarea "FOB 24K FLIGHT ROUTE: DOTMI A470 MAGOG" at bounding box center [435, 160] width 130 height 53
type textarea "FOB 25K FLIGHT ROUTE: DOTMI A470 MAGOG"
click at [472, 198] on button "Save" at bounding box center [482, 197] width 35 height 12
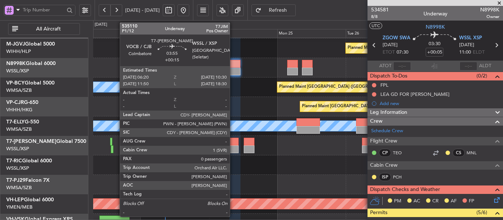
click at [233, 148] on div at bounding box center [233, 150] width 12 height 8
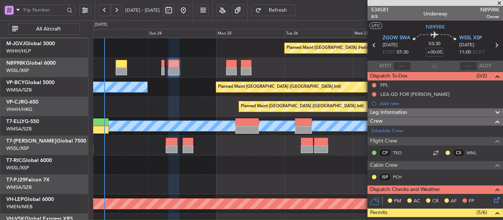
scroll to position [18, 0]
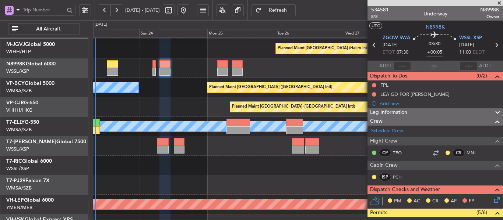
click at [246, 158] on div at bounding box center [297, 165] width 409 height 19
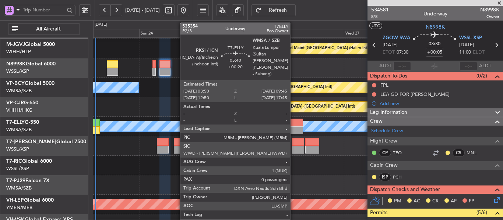
click at [293, 127] on div at bounding box center [294, 131] width 17 height 8
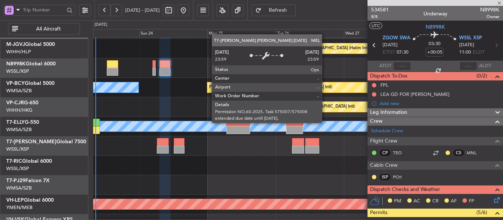
type input "+00:20"
type input "0"
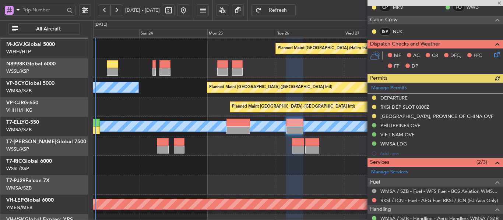
scroll to position [147, 0]
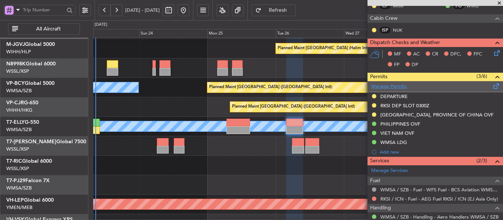
click at [388, 88] on link "Manage Permits" at bounding box center [389, 86] width 36 height 7
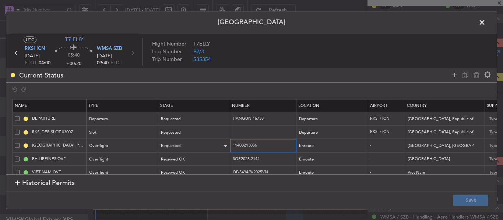
drag, startPoint x: 264, startPoint y: 146, endPoint x: 213, endPoint y: 146, distance: 51.5
click at [213, 146] on tr "[GEOGRAPHIC_DATA], PROVINCE OF [GEOGRAPHIC_DATA] OVF Overflight Requested 11408…" at bounding box center [482, 146] width 939 height 14
click at [202, 143] on div "Requested" at bounding box center [191, 146] width 61 height 11
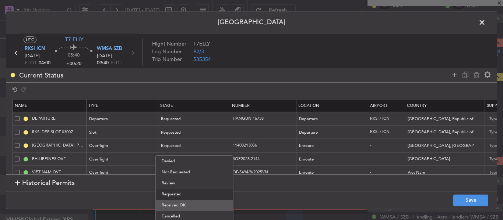
click at [187, 202] on span "Received OK" at bounding box center [194, 205] width 65 height 11
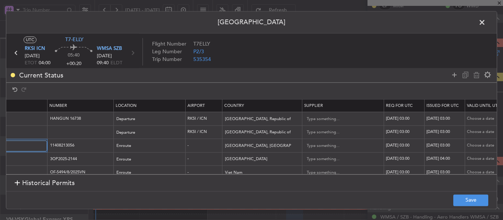
scroll to position [0, 231]
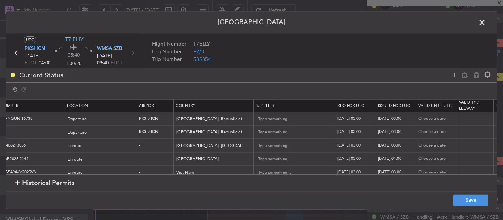
click at [355, 145] on div "[DATE] 03:00" at bounding box center [356, 146] width 38 height 6
select select "8"
select select "2025"
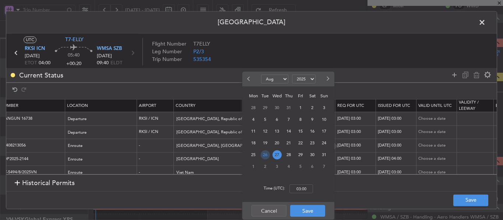
click at [266, 154] on span "26" at bounding box center [264, 154] width 9 height 9
click at [301, 187] on input "00:00" at bounding box center [301, 189] width 24 height 9
type input "04:00"
click at [298, 213] on button "Save" at bounding box center [307, 211] width 35 height 12
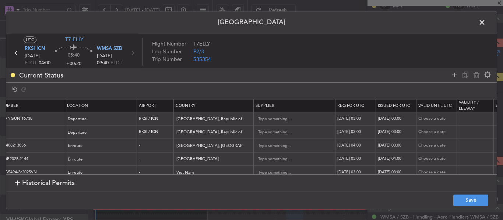
click at [383, 147] on div "[DATE] 03:00" at bounding box center [396, 146] width 38 height 6
select select "8"
select select "2025"
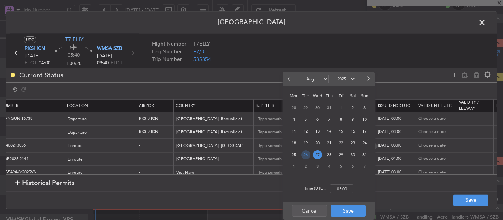
click at [305, 154] on span "26" at bounding box center [305, 154] width 9 height 9
click at [338, 190] on input "00:00" at bounding box center [342, 189] width 24 height 9
type input "04:00"
drag, startPoint x: 341, startPoint y: 212, endPoint x: 352, endPoint y: 211, distance: 11.1
click at [341, 212] on button "Save" at bounding box center [347, 211] width 35 height 12
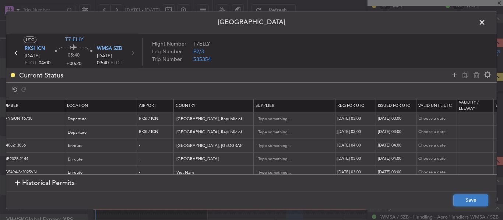
click at [465, 200] on button "Save" at bounding box center [470, 201] width 35 height 12
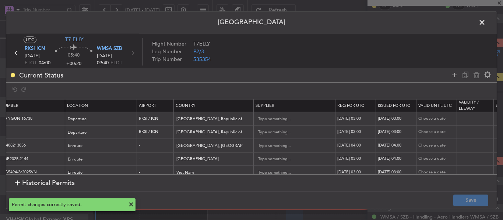
click at [485, 23] on span at bounding box center [485, 24] width 0 height 15
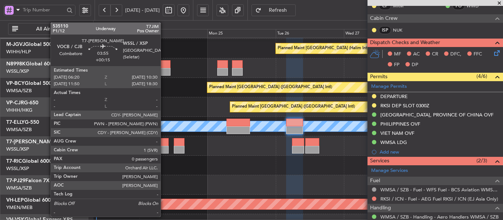
click at [164, 148] on div at bounding box center [163, 150] width 12 height 8
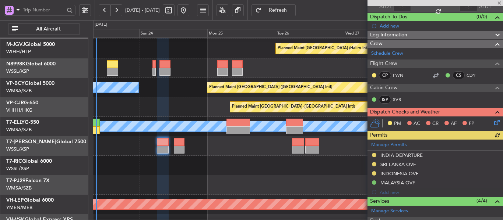
scroll to position [55, 0]
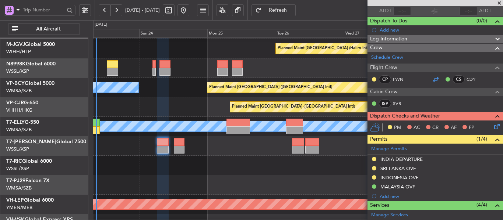
click at [431, 80] on div at bounding box center [435, 79] width 9 height 9
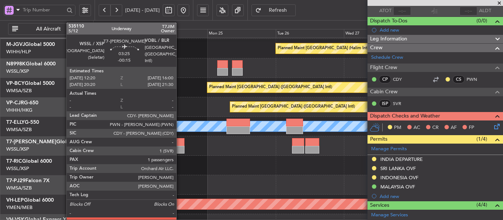
click at [180, 150] on div at bounding box center [179, 150] width 11 height 8
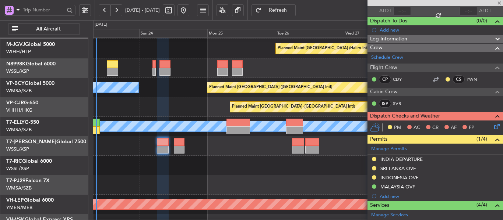
type input "-00:15"
type input "1"
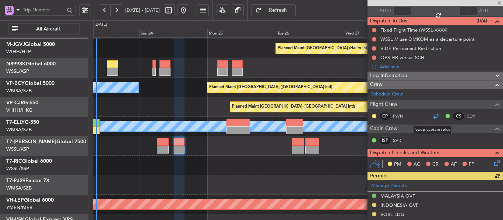
click at [431, 117] on div at bounding box center [435, 116] width 9 height 9
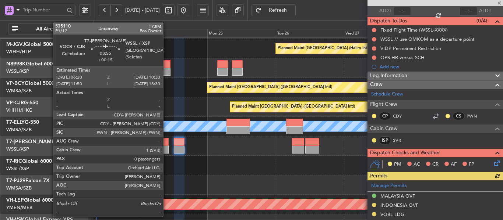
click at [166, 146] on div at bounding box center [163, 142] width 12 height 8
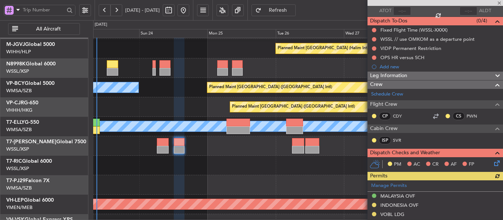
type input "+00:15"
type input "0"
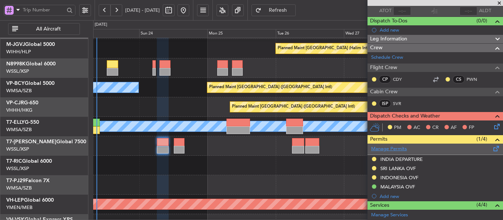
click at [389, 149] on link "Manage Permits" at bounding box center [389, 149] width 36 height 7
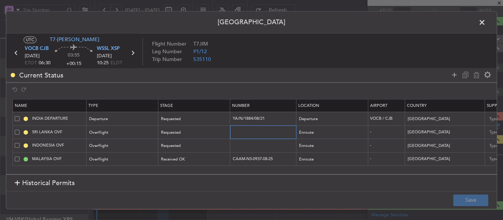
click at [246, 131] on input "text" at bounding box center [264, 132] width 64 height 6
paste input "SL/AO-OC199-25/AS/21/02"
type input "SL/AO-OC199-25/AS/21/02"
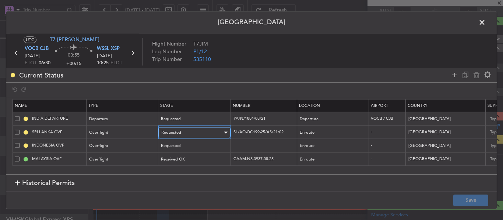
click at [217, 134] on div "Requested" at bounding box center [191, 132] width 61 height 11
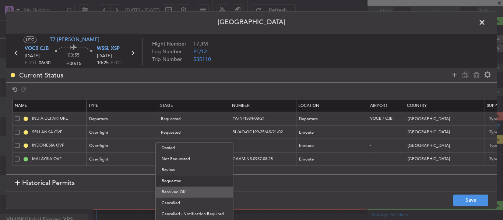
click at [200, 191] on span "Received OK" at bounding box center [194, 192] width 65 height 11
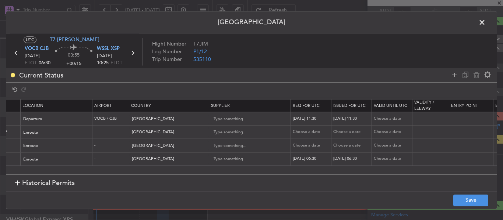
scroll to position [0, 301]
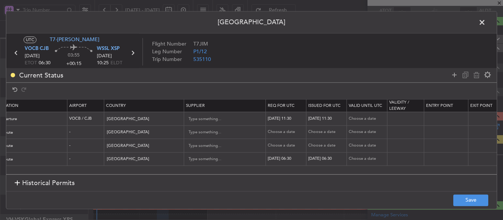
click at [290, 134] on div "Choose a date" at bounding box center [286, 133] width 38 height 6
select select "8"
select select "2025"
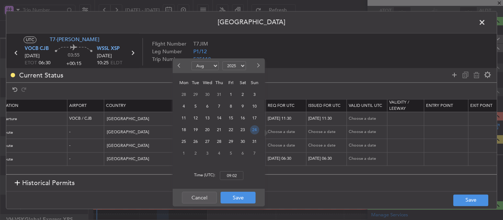
click at [255, 130] on span "24" at bounding box center [254, 129] width 9 height 9
click at [230, 174] on input "00:00" at bounding box center [232, 175] width 24 height 9
type input "06:30"
click at [249, 197] on button "Save" at bounding box center [237, 198] width 35 height 12
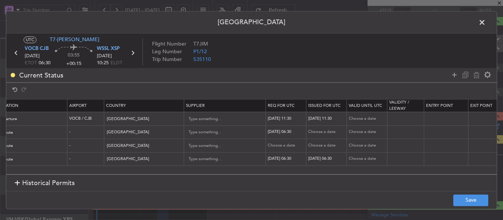
click at [322, 131] on div "Choose a date" at bounding box center [327, 133] width 38 height 6
select select "8"
select select "2025"
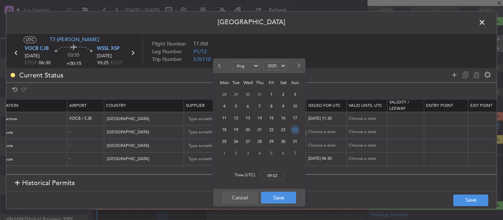
click at [292, 131] on span "24" at bounding box center [294, 129] width 9 height 9
click at [266, 176] on input "00:00" at bounding box center [272, 175] width 24 height 9
type input "06:30"
click at [271, 199] on button "Save" at bounding box center [278, 198] width 35 height 12
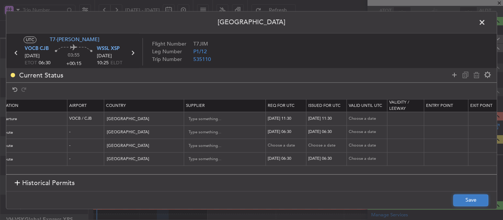
click at [475, 200] on button "Save" at bounding box center [470, 201] width 35 height 12
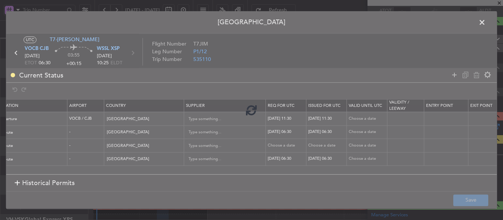
type input "SL/AO-OC199-25/AS/21/02"
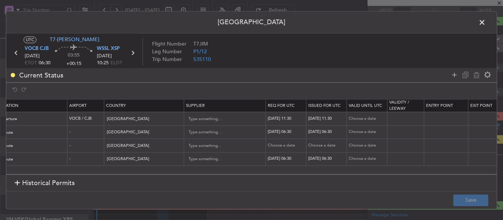
click at [133, 53] on icon at bounding box center [133, 53] width 10 height 10
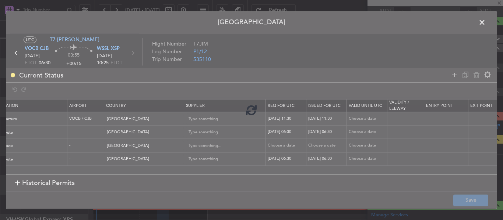
type input "-00:15"
type input "1"
type input "-00:15"
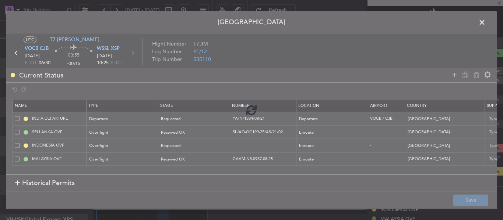
scroll to position [0, 0]
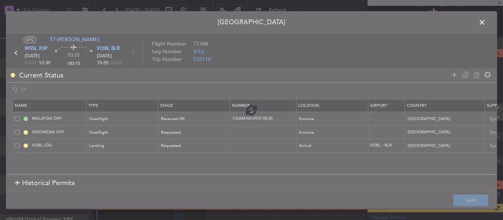
click at [133, 53] on div at bounding box center [251, 110] width 490 height 198
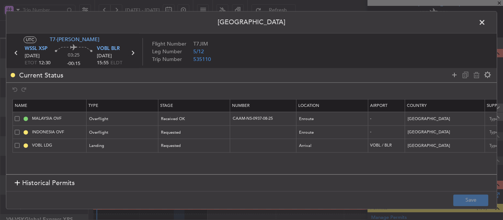
click at [133, 53] on icon at bounding box center [133, 53] width 10 height 10
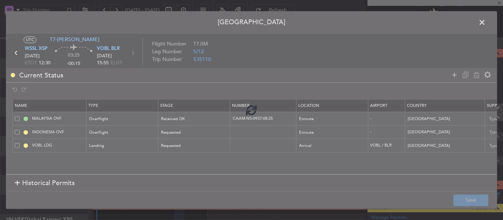
type input "+00:20"
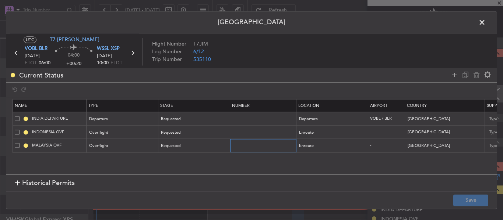
click at [249, 145] on input "text" at bounding box center [264, 146] width 64 height 6
paste input "CAAM-NS-0937-08-25"
type input "CAAM-NS-0937-08-25"
click at [214, 147] on div "Requested" at bounding box center [191, 146] width 61 height 11
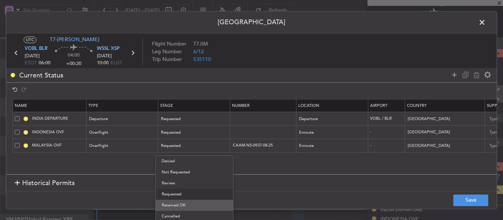
click at [184, 201] on span "Received OK" at bounding box center [194, 205] width 65 height 11
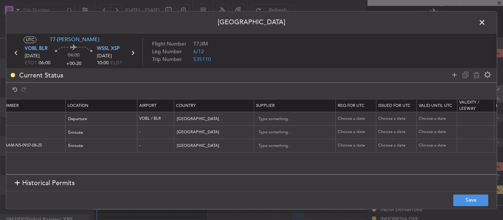
scroll to position [0, 238]
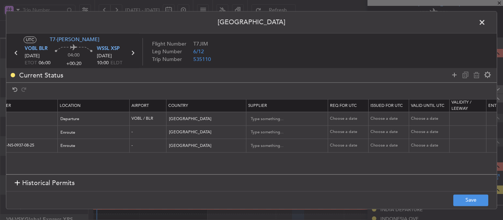
click at [332, 148] on div "Choose a date" at bounding box center [349, 146] width 38 height 6
select select "8"
select select "2025"
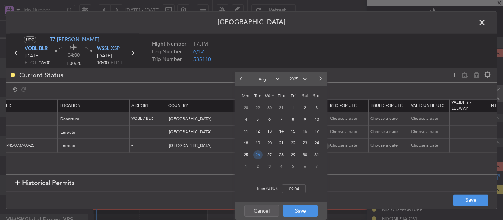
click at [260, 157] on span "26" at bounding box center [257, 154] width 9 height 9
click at [291, 187] on input "00:00" at bounding box center [294, 189] width 24 height 9
type input "06:00"
click at [296, 213] on button "Save" at bounding box center [300, 211] width 35 height 12
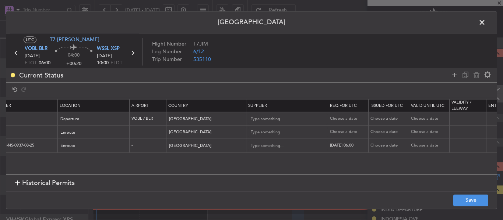
click at [381, 144] on div "Choose a date" at bounding box center [389, 146] width 38 height 6
select select "8"
select select "2025"
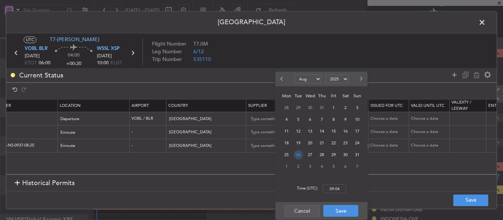
click at [296, 156] on span "26" at bounding box center [298, 154] width 9 height 9
click at [333, 187] on input "00:00" at bounding box center [334, 189] width 24 height 9
type input "06:00"
click at [336, 214] on button "Save" at bounding box center [340, 211] width 35 height 12
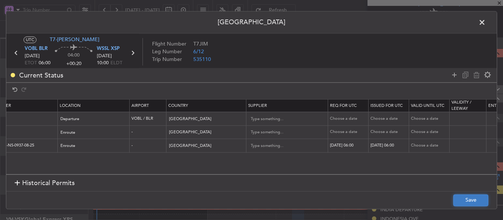
click at [462, 199] on button "Save" at bounding box center [470, 201] width 35 height 12
click at [132, 53] on icon at bounding box center [133, 53] width 10 height 10
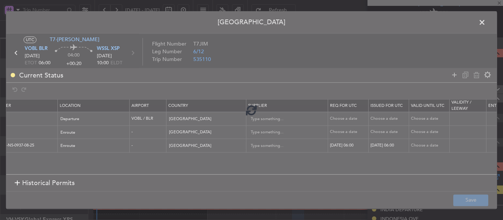
type input "0"
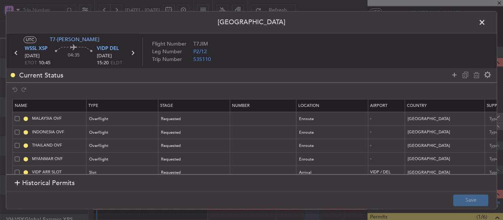
click at [238, 123] on td at bounding box center [263, 119] width 66 height 14
click at [242, 120] on input "text" at bounding box center [264, 119] width 64 height 6
paste input "CAAM-NS-0937-08-25"
type input "CAAM-NS-0937-08-25"
click at [198, 119] on div "Requested" at bounding box center [191, 119] width 61 height 11
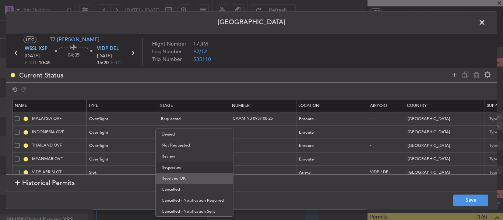
click at [181, 178] on span "Received OK" at bounding box center [194, 178] width 65 height 11
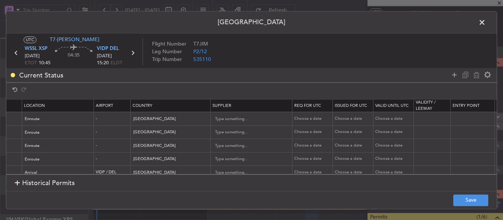
scroll to position [0, 278]
click at [303, 117] on div "Choose a date" at bounding box center [309, 119] width 38 height 6
select select "8"
select select "2025"
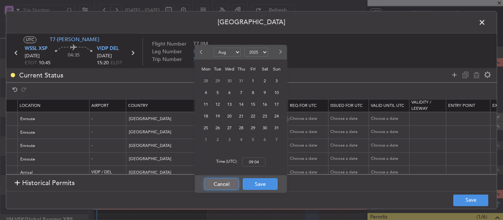
click at [224, 180] on button "Cancel" at bounding box center [221, 184] width 35 height 12
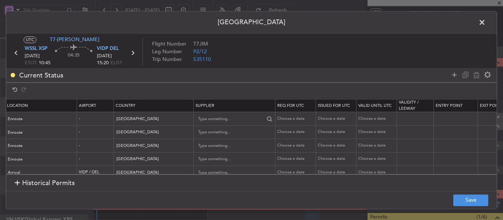
scroll to position [0, 294]
click at [284, 115] on td "Choose a date" at bounding box center [292, 119] width 40 height 14
click at [281, 118] on div "Choose a date" at bounding box center [293, 119] width 38 height 6
select select "8"
select select "2025"
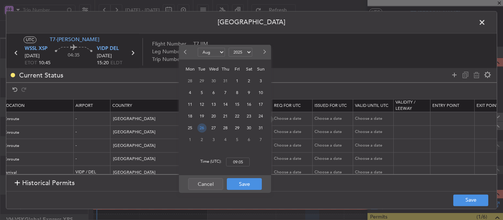
click at [201, 130] on span "26" at bounding box center [201, 128] width 9 height 9
click at [237, 162] on input "00:00" at bounding box center [238, 162] width 24 height 9
type input "10:45"
click at [240, 185] on button "Save" at bounding box center [244, 184] width 35 height 12
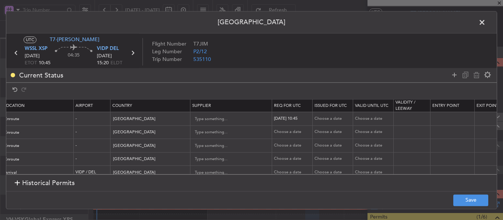
click at [326, 116] on td "Choose a date" at bounding box center [332, 119] width 40 height 14
click at [326, 118] on div "Choose a date" at bounding box center [333, 119] width 38 height 6
select select "8"
select select "2025"
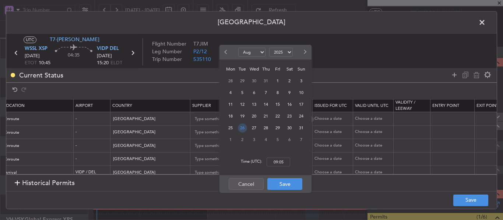
click at [245, 127] on span "26" at bounding box center [242, 128] width 9 height 9
click at [276, 158] on input "00:00" at bounding box center [278, 162] width 24 height 9
type input "10:45"
click at [279, 186] on button "Save" at bounding box center [284, 184] width 35 height 12
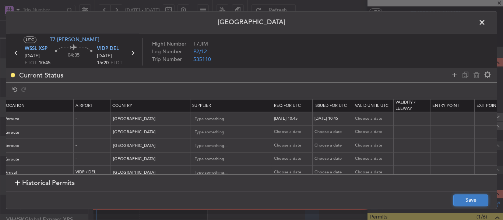
click at [466, 203] on button "Save" at bounding box center [470, 201] width 35 height 12
click at [485, 24] on span at bounding box center [485, 24] width 0 height 15
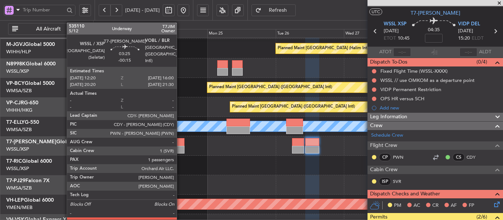
click at [180, 145] on div at bounding box center [179, 142] width 11 height 8
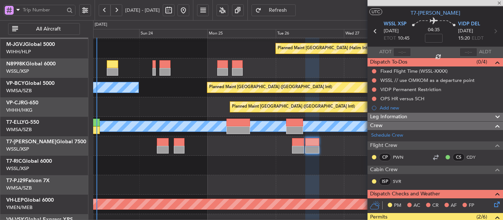
type input "-00:15"
type input "1"
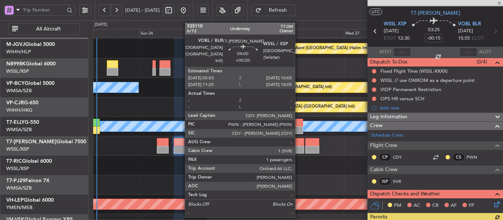
click at [298, 145] on div at bounding box center [298, 142] width 12 height 8
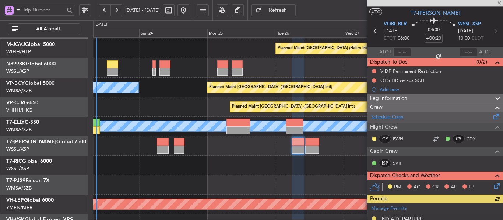
click at [396, 118] on link "Schedule Crew" at bounding box center [387, 117] width 32 height 7
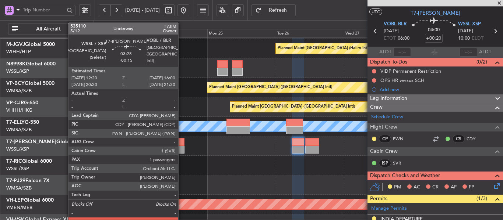
click at [181, 145] on div at bounding box center [179, 142] width 11 height 8
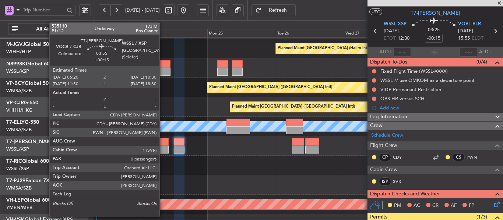
click at [163, 148] on div at bounding box center [163, 150] width 12 height 8
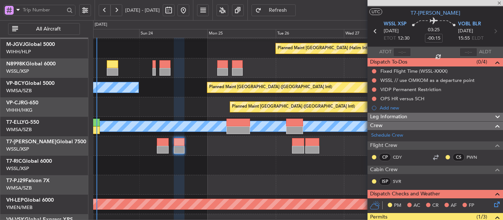
type input "+00:15"
type input "0"
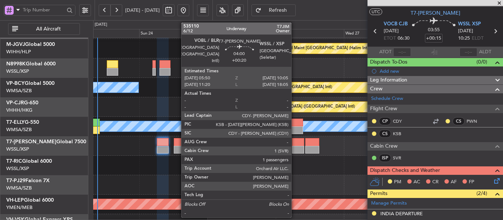
click at [296, 146] on div at bounding box center [298, 142] width 12 height 8
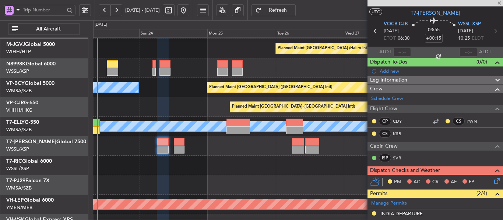
type input "+00:20"
type input "1"
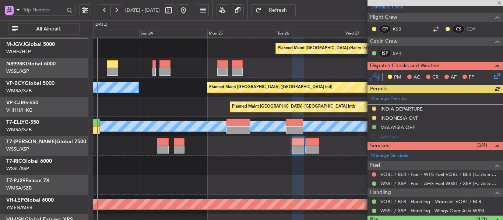
scroll to position [156, 0]
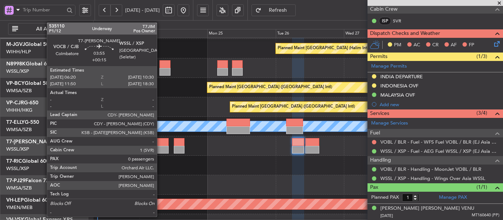
click at [160, 146] on div at bounding box center [163, 142] width 12 height 8
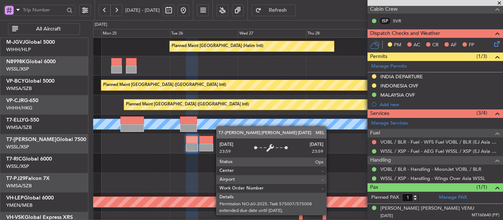
click at [214, 127] on div "MEL" at bounding box center [297, 124] width 1227 height 10
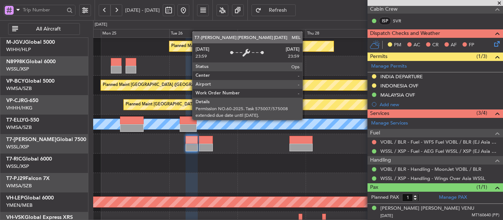
scroll to position [28, 0]
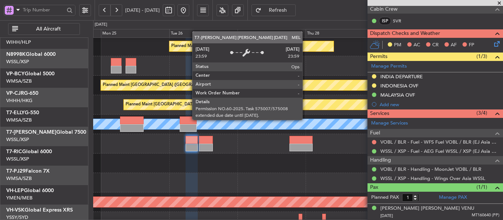
click at [132, 119] on div "MEL" at bounding box center [297, 124] width 1227 height 10
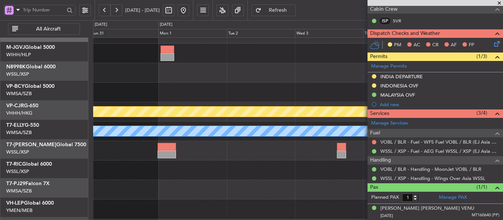
scroll to position [0, 0]
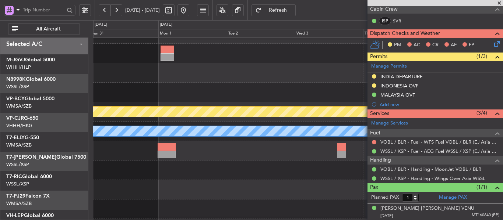
click at [93, 98] on div "Planned Maint [GEOGRAPHIC_DATA] ([GEOGRAPHIC_DATA] Intl) [PERSON_NAME] Unplanne…" at bounding box center [251, 120] width 503 height 200
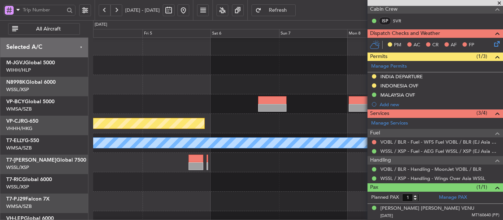
click at [152, 90] on div at bounding box center [297, 84] width 409 height 19
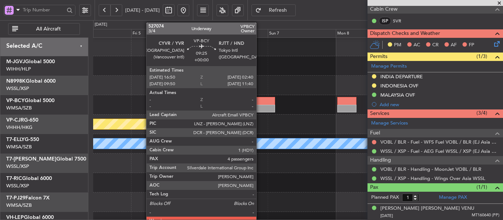
click at [259, 107] on div at bounding box center [260, 109] width 28 height 8
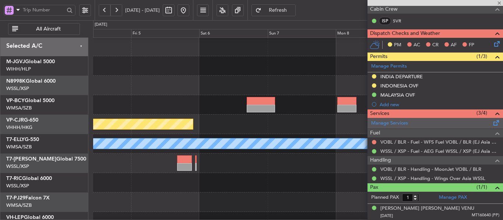
type input "4"
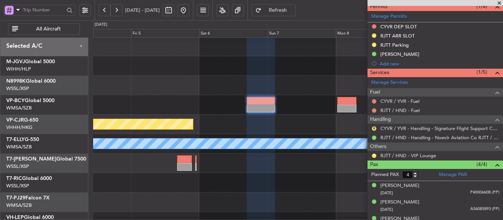
scroll to position [187, 0]
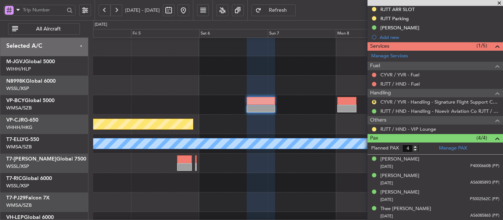
scroll to position [224, 0]
click at [403, 112] on link "RJTT / HND - Handling - Noevir Aviation Co RJTT / HND" at bounding box center [439, 111] width 119 height 6
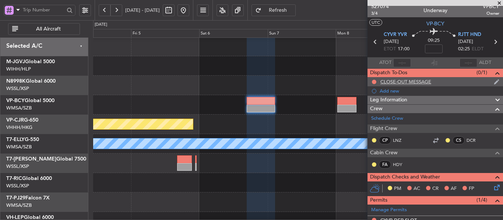
scroll to position [0, 0]
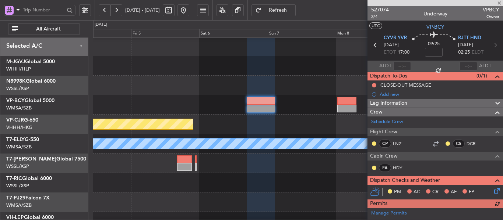
click at [189, 11] on button at bounding box center [183, 10] width 12 height 12
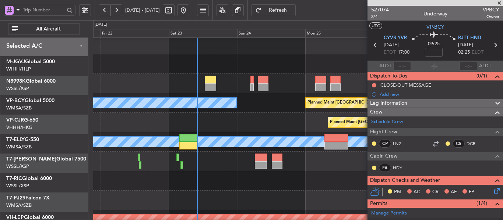
scroll to position [3, 0]
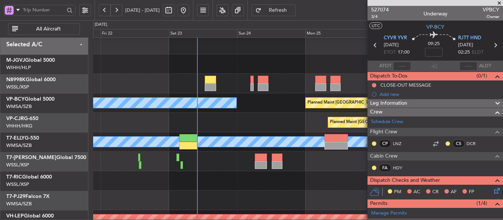
click at [236, 132] on div "Planned Maint [GEOGRAPHIC_DATA] ([GEOGRAPHIC_DATA] Intl)" at bounding box center [297, 122] width 409 height 19
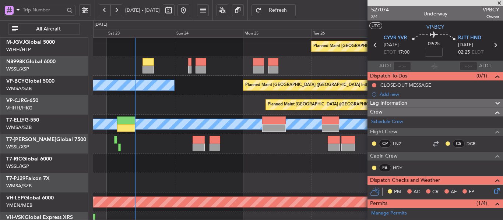
scroll to position [40, 0]
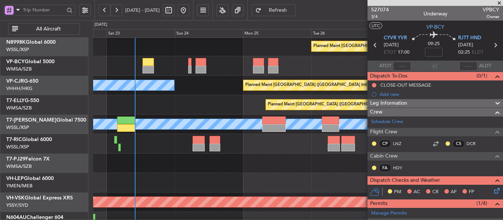
click at [96, 154] on div at bounding box center [297, 163] width 409 height 19
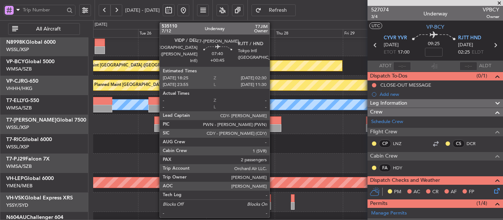
click at [273, 127] on div at bounding box center [269, 128] width 23 height 8
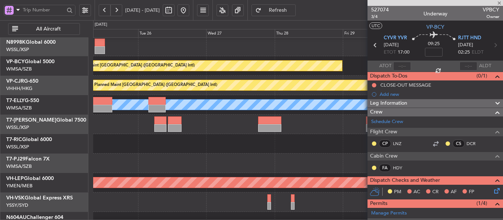
type input "+00:45"
type input "2"
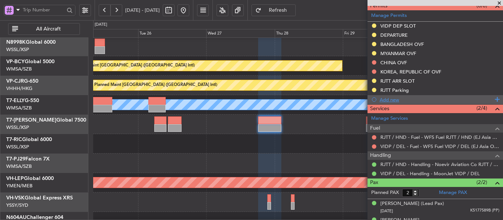
scroll to position [228, 0]
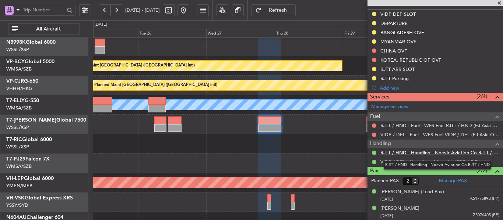
click at [404, 152] on link "RJTT / HND - Handling - Noevir Aviation Co RJTT / HND" at bounding box center [439, 153] width 119 height 6
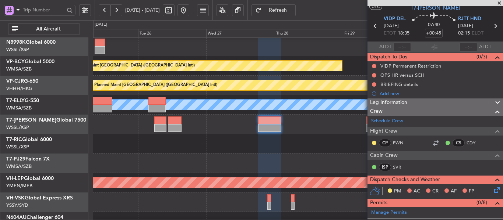
scroll to position [0, 0]
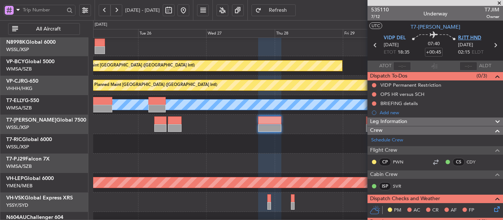
click at [465, 36] on span "RJTT HND" at bounding box center [469, 38] width 23 height 7
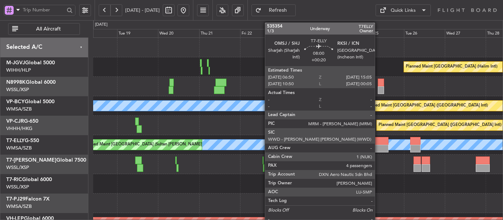
click at [378, 144] on div at bounding box center [381, 141] width 14 height 8
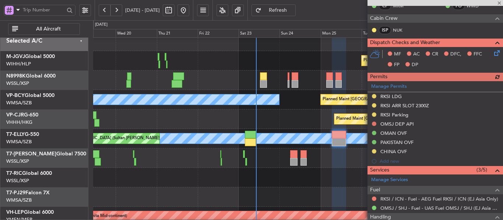
scroll to position [8, 0]
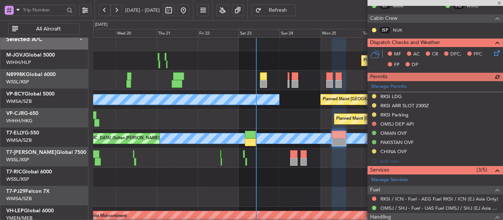
click at [218, 117] on div "Planned Maint [GEOGRAPHIC_DATA] ([GEOGRAPHIC_DATA] Intl)" at bounding box center [297, 119] width 409 height 19
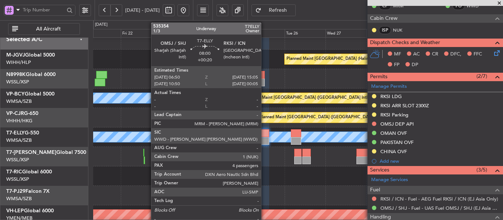
click at [264, 139] on div at bounding box center [262, 141] width 14 height 8
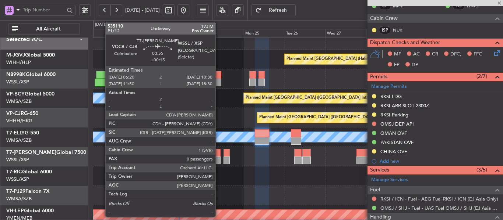
click at [218, 158] on div at bounding box center [216, 161] width 7 height 8
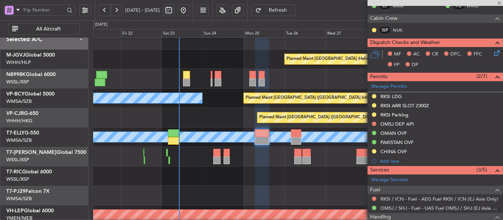
type input "+00:15"
type input "0"
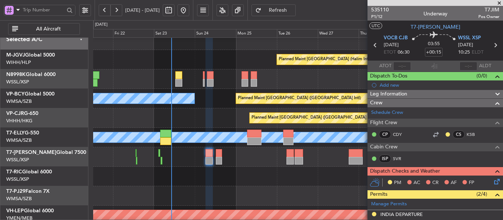
scroll to position [9, 0]
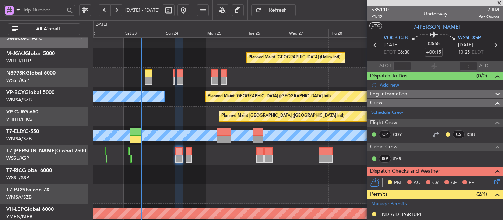
click at [300, 172] on div at bounding box center [297, 174] width 409 height 19
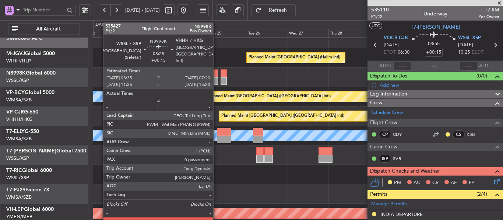
click at [216, 80] on div at bounding box center [214, 81] width 7 height 8
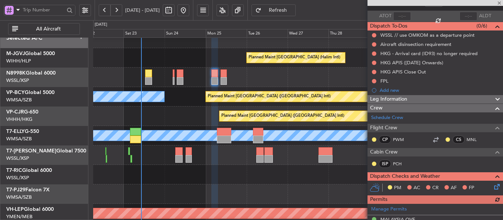
scroll to position [213, 0]
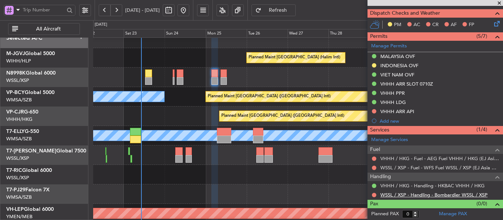
click at [400, 195] on link "WSSL / XSP - Handling - Bombardier WSSL / XSP" at bounding box center [433, 195] width 107 height 6
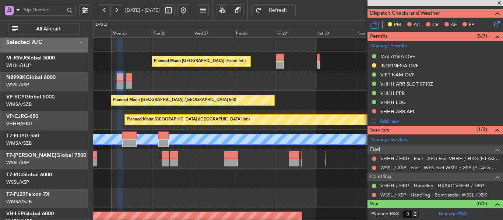
click at [212, 147] on div "MEL" at bounding box center [297, 139] width 409 height 19
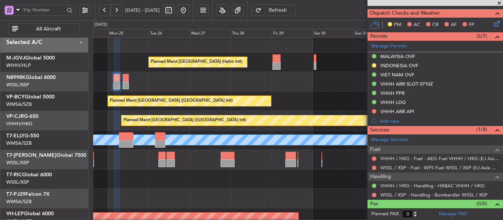
scroll to position [8, 0]
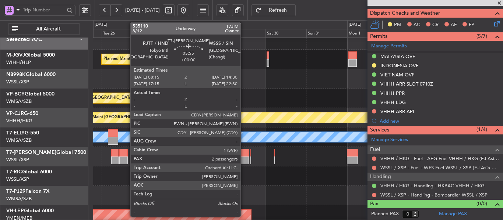
click at [244, 156] on div at bounding box center [243, 153] width 11 height 8
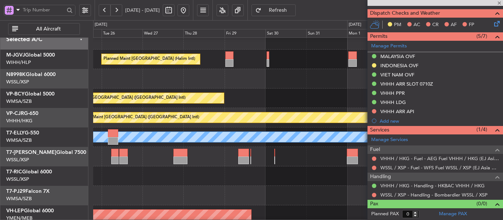
type input "2"
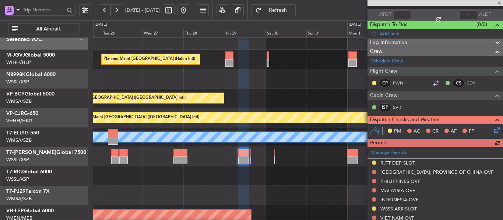
scroll to position [48, 0]
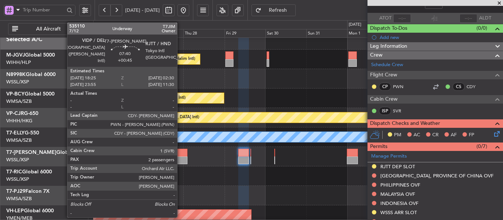
click at [180, 158] on div at bounding box center [180, 161] width 14 height 8
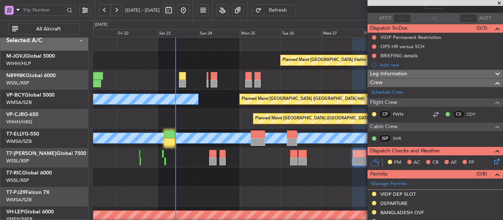
click at [308, 132] on div "MEL Unplanned Maint Kuala Lumpur (Sultan Abdul Aziz Shah - Subang)" at bounding box center [297, 138] width 409 height 19
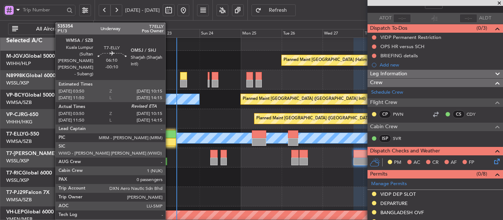
scroll to position [6, 0]
click at [176, 132] on div at bounding box center [170, 135] width 11 height 8
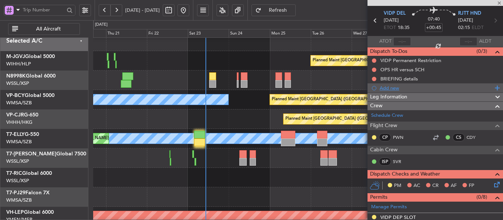
scroll to position [0, 0]
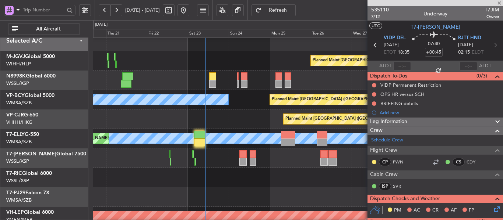
type input "-00:10"
type input "04:00"
type input "0"
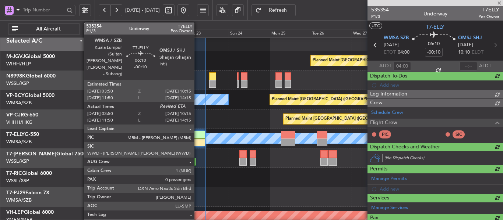
click at [197, 144] on div at bounding box center [199, 143] width 11 height 8
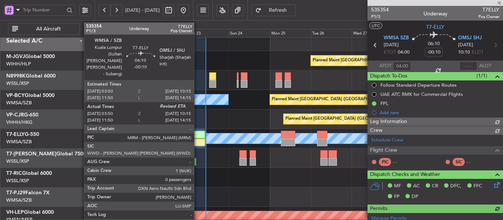
type input "[PERSON_NAME] (BTA)"
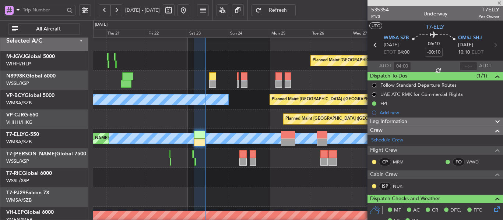
type input "[PERSON_NAME] (BTA)"
click at [463, 67] on input "text" at bounding box center [468, 66] width 18 height 9
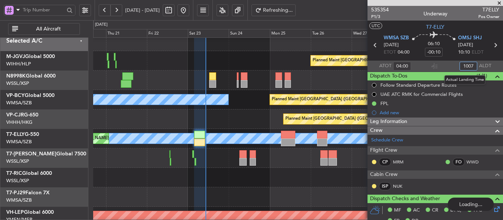
type input "1007"
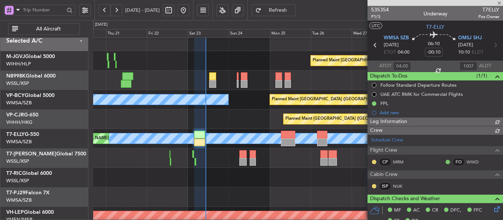
click at [446, 67] on section "ATOT 04:00 1007 ALDT" at bounding box center [434, 66] width 135 height 11
type input "[PERSON_NAME] (BTA)"
type input "10:07"
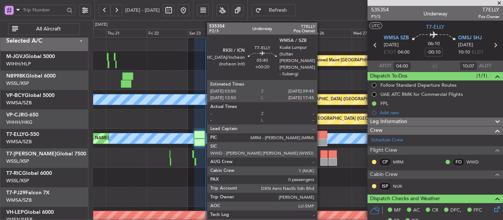
click at [320, 141] on div at bounding box center [322, 143] width 10 height 8
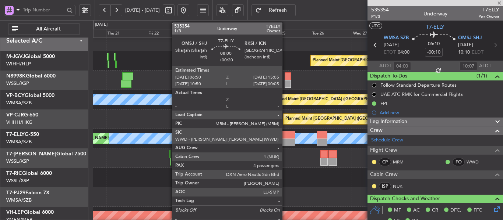
click at [285, 139] on div at bounding box center [288, 143] width 14 height 8
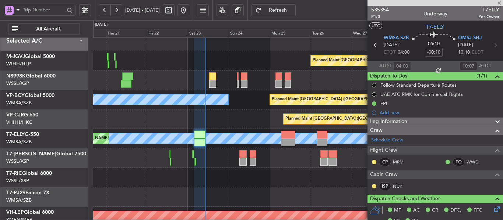
type input "+00:20"
type input "4"
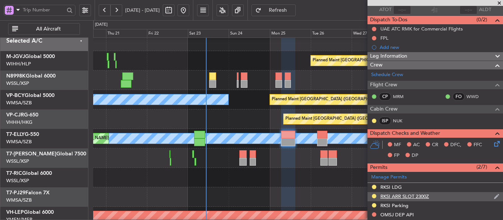
scroll to position [110, 0]
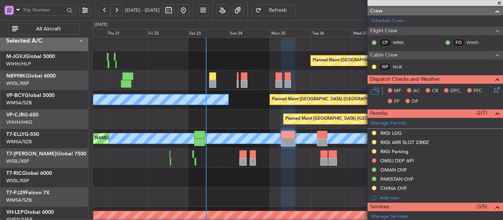
click at [274, 79] on div at bounding box center [297, 80] width 409 height 19
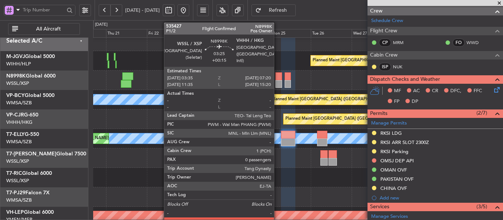
click at [277, 79] on div at bounding box center [278, 76] width 7 height 8
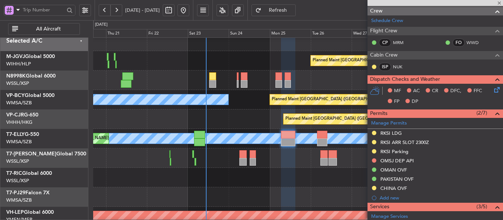
type input "+00:15"
type input "0"
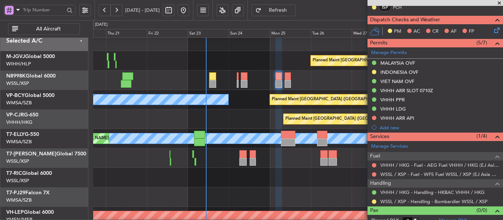
scroll to position [213, 0]
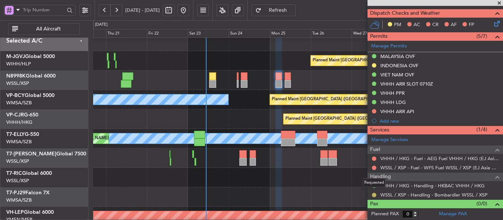
click at [372, 195] on button at bounding box center [374, 195] width 4 height 4
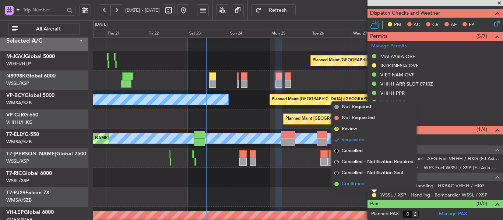
click at [338, 182] on span at bounding box center [336, 184] width 4 height 4
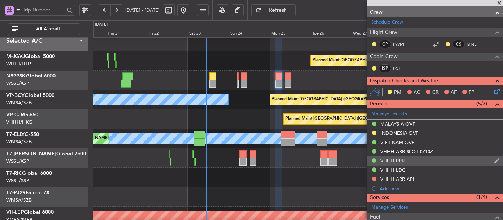
scroll to position [140, 0]
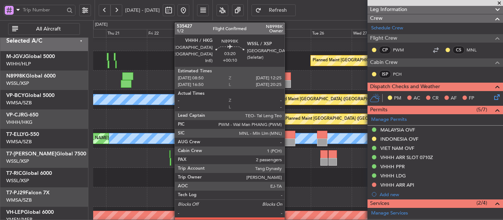
click at [288, 80] on div at bounding box center [287, 76] width 6 height 8
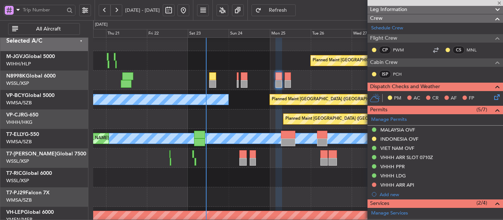
type input "+00:10"
type input "2"
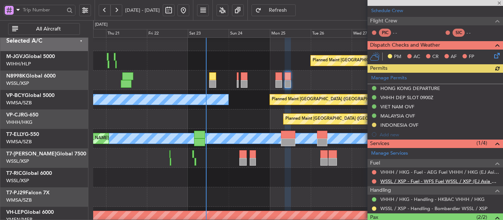
scroll to position [158, 0]
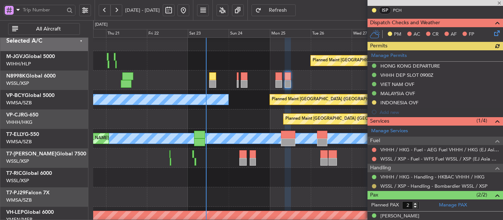
click at [372, 187] on button at bounding box center [374, 186] width 4 height 4
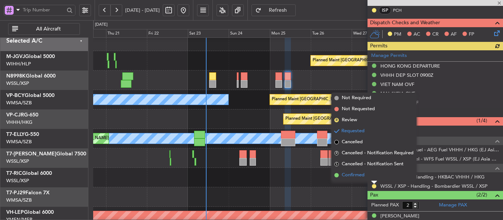
click at [337, 175] on span at bounding box center [336, 175] width 4 height 4
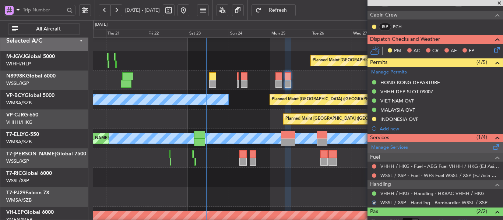
scroll to position [182, 0]
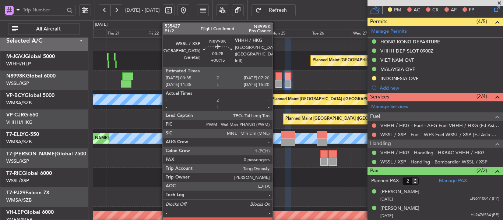
click at [276, 83] on div at bounding box center [278, 84] width 7 height 8
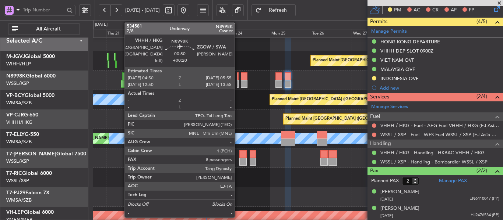
click at [238, 82] on div at bounding box center [238, 84] width 2 height 8
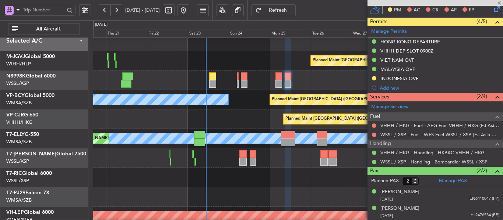
type input "+00:20"
type input "8"
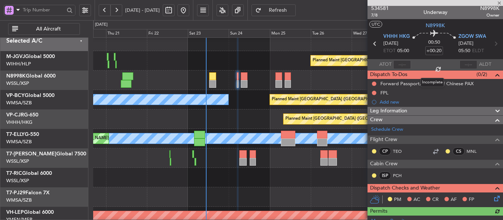
scroll to position [0, 0]
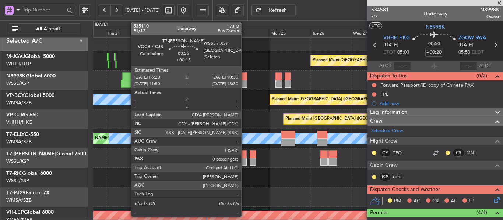
click at [244, 156] on div at bounding box center [242, 154] width 7 height 8
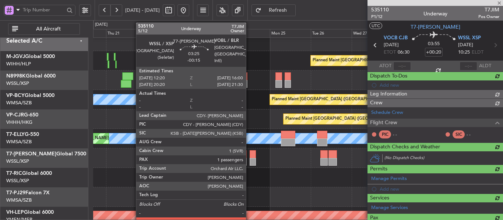
type input "+00:15"
type input "0"
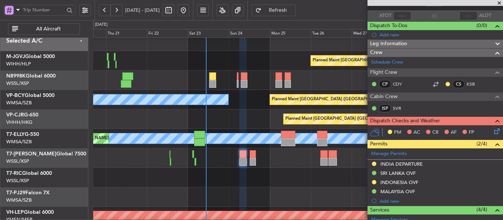
scroll to position [131, 0]
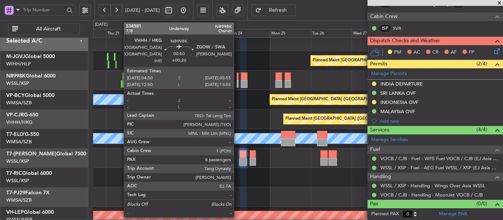
click at [237, 81] on div at bounding box center [238, 84] width 2 height 8
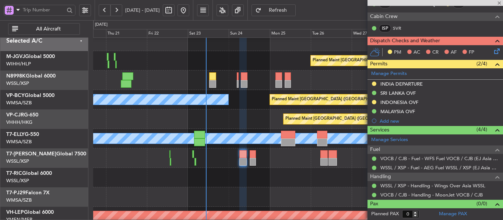
type input "+00:20"
type input "8"
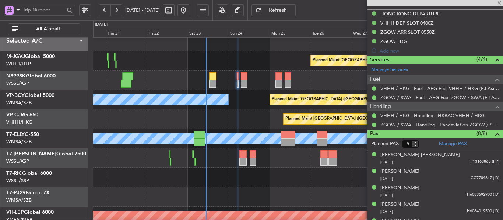
scroll to position [223, 0]
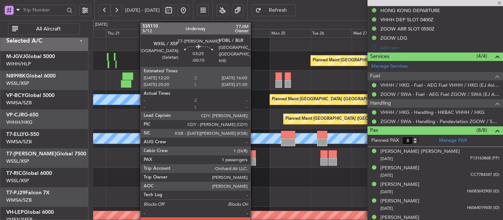
click at [253, 156] on div at bounding box center [252, 154] width 6 height 8
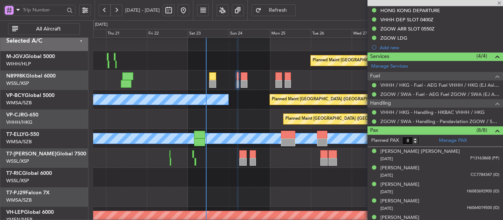
type input "-00:15"
type input "1"
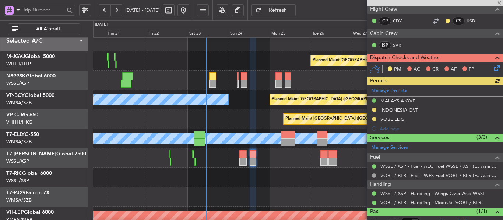
scroll to position [175, 0]
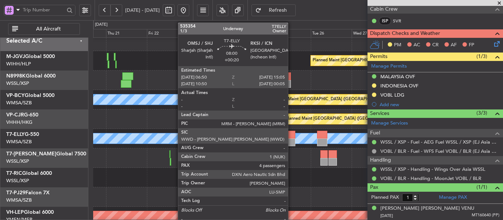
click at [291, 140] on div at bounding box center [288, 143] width 14 height 8
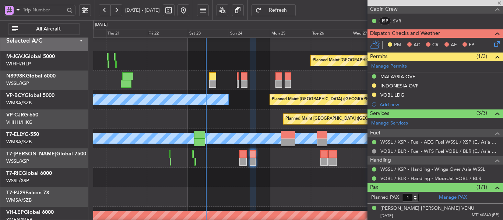
type input "+00:20"
type input "4"
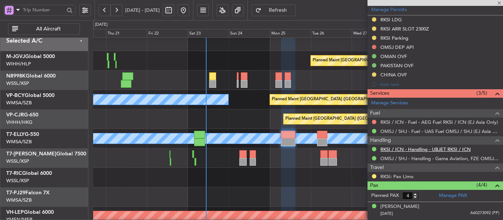
scroll to position [187, 0]
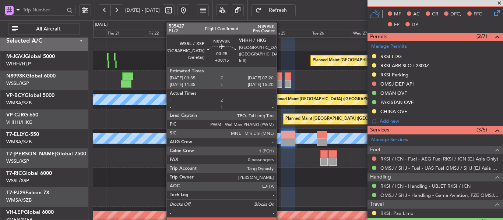
click at [280, 78] on div at bounding box center [278, 76] width 7 height 8
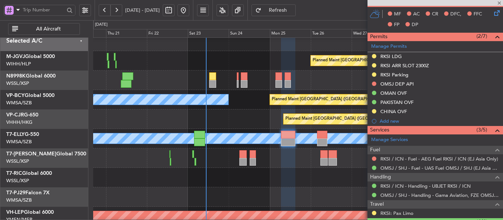
type input "+00:15"
type input "0"
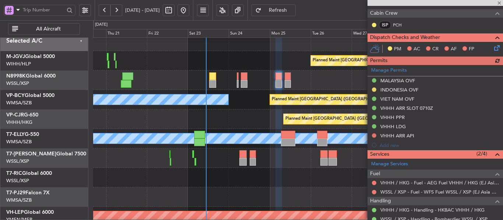
scroll to position [213, 0]
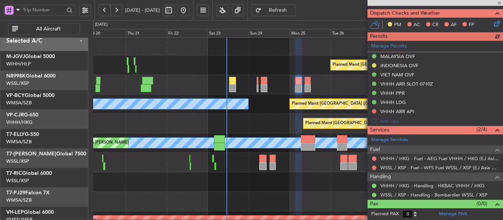
click at [166, 128] on div "Planned Maint [GEOGRAPHIC_DATA] ([GEOGRAPHIC_DATA] Intl)" at bounding box center [297, 123] width 409 height 19
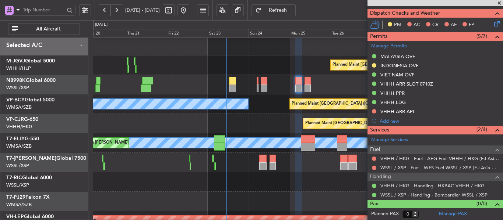
scroll to position [0, 0]
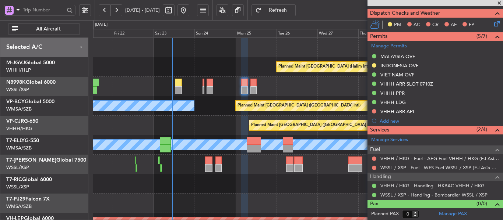
click at [255, 174] on div at bounding box center [297, 164] width 409 height 19
click at [499, 2] on div at bounding box center [434, 3] width 135 height 6
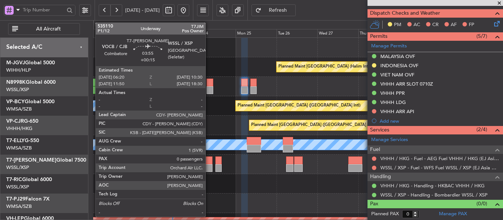
click at [209, 168] on div at bounding box center [208, 168] width 7 height 8
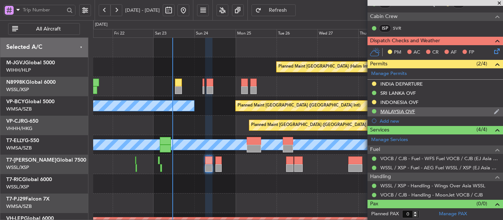
scroll to position [94, 0]
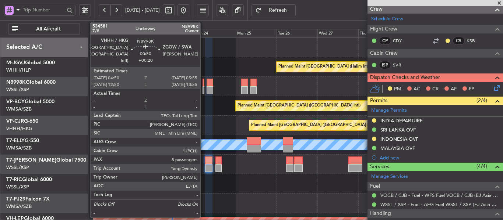
click at [203, 86] on div at bounding box center [203, 90] width 2 height 8
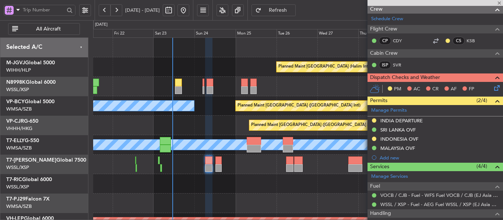
type input "+00:20"
type input "8"
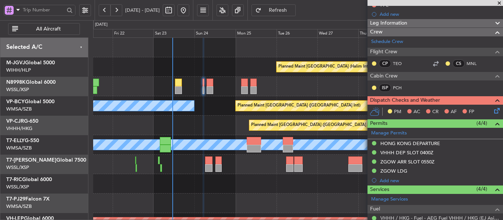
scroll to position [75, 0]
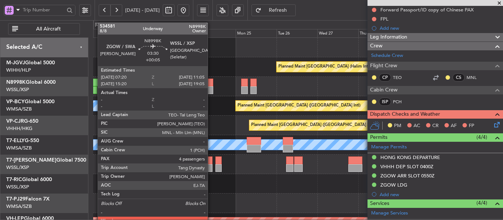
click at [211, 90] on div at bounding box center [209, 90] width 7 height 8
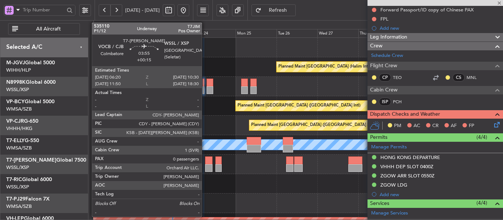
type input "+00:05"
type input "4"
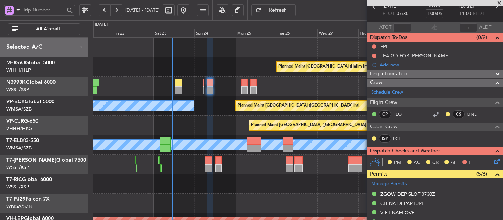
scroll to position [112, 0]
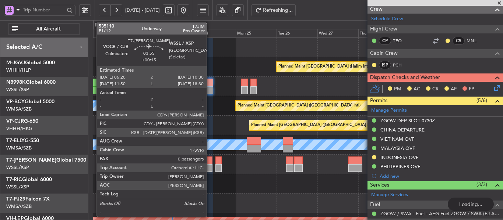
click at [210, 162] on div at bounding box center [208, 161] width 7 height 8
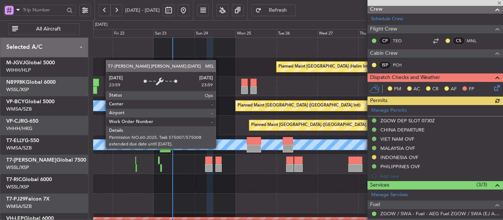
type input "+00:15"
type input "0"
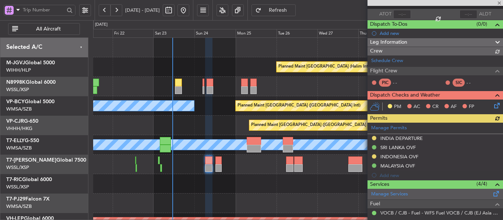
scroll to position [94, 0]
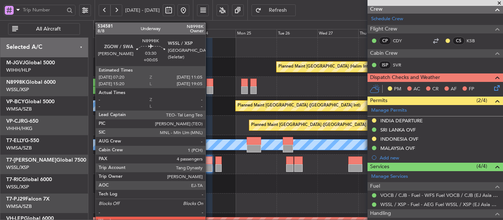
click at [209, 89] on div at bounding box center [209, 90] width 7 height 8
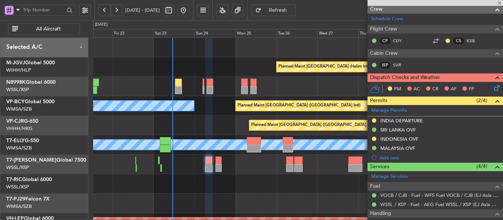
type input "+00:05"
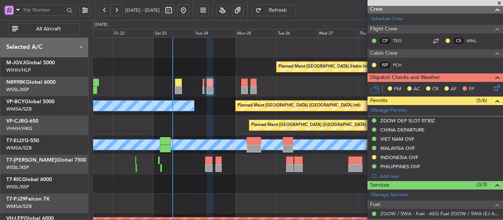
scroll to position [1, 0]
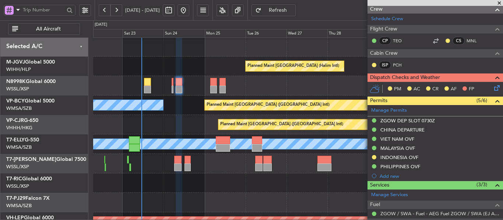
click at [235, 167] on div at bounding box center [297, 163] width 409 height 19
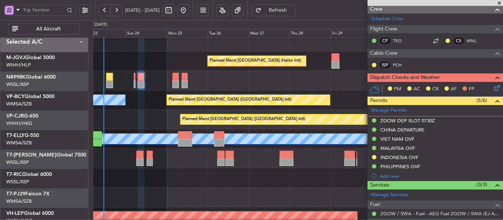
scroll to position [6, 0]
click at [245, 165] on div at bounding box center [297, 158] width 409 height 19
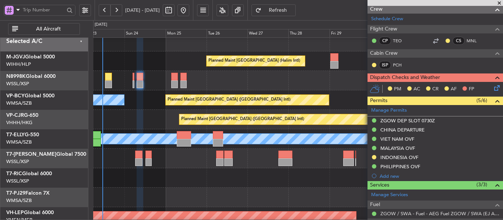
click at [249, 164] on div at bounding box center [297, 158] width 409 height 19
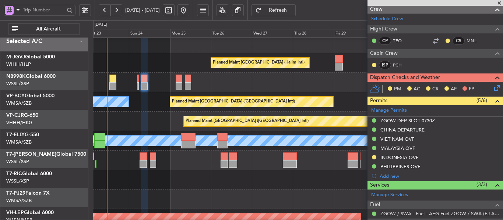
scroll to position [4, 0]
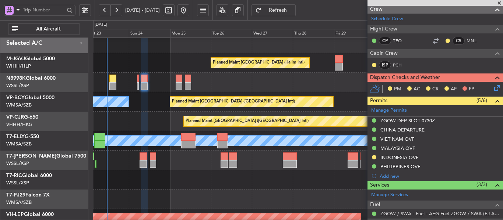
click at [135, 124] on div "Planned Maint [GEOGRAPHIC_DATA] ([GEOGRAPHIC_DATA] Intl)" at bounding box center [297, 121] width 409 height 19
click at [159, 131] on div "MEL Unplanned Maint Kuala Lumpur (Sultan Abdul Aziz Shah - Subang)" at bounding box center [297, 140] width 409 height 19
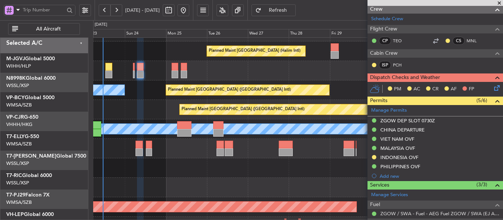
scroll to position [16, 0]
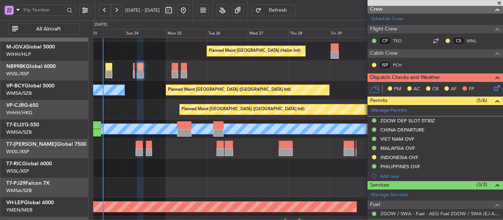
click at [497, 3] on span at bounding box center [498, 3] width 7 height 7
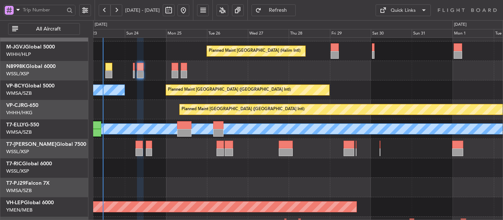
type input "0"
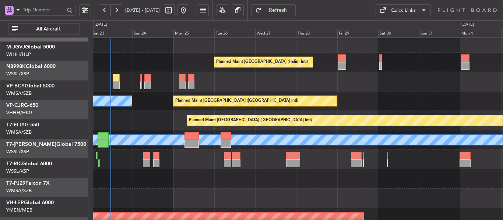
scroll to position [0, 0]
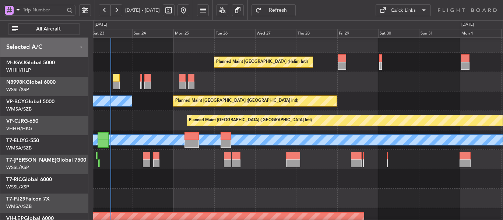
click at [163, 125] on div "Planned Maint [GEOGRAPHIC_DATA] ([GEOGRAPHIC_DATA] Intl)" at bounding box center [297, 120] width 409 height 19
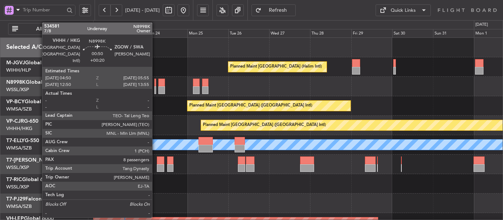
click at [155, 89] on div at bounding box center [155, 90] width 2 height 8
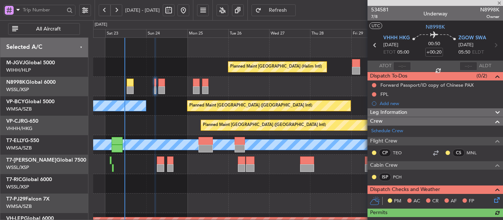
click at [176, 122] on div "Planned Maint [GEOGRAPHIC_DATA] ([GEOGRAPHIC_DATA] Intl)" at bounding box center [297, 125] width 409 height 19
click at [496, 3] on span at bounding box center [498, 3] width 7 height 7
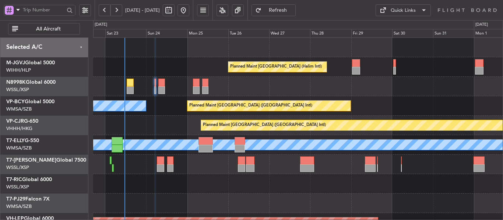
type input "0"
click at [181, 129] on div "Planned Maint [GEOGRAPHIC_DATA] ([GEOGRAPHIC_DATA] Intl)" at bounding box center [297, 125] width 409 height 19
click at [386, 114] on div "MEL Kuala Lumpur (Sultan Abdul Aziz Shah - Subang) Planned Maint Vancouver (Van…" at bounding box center [297, 105] width 409 height 19
